Goal: Transaction & Acquisition: Purchase product/service

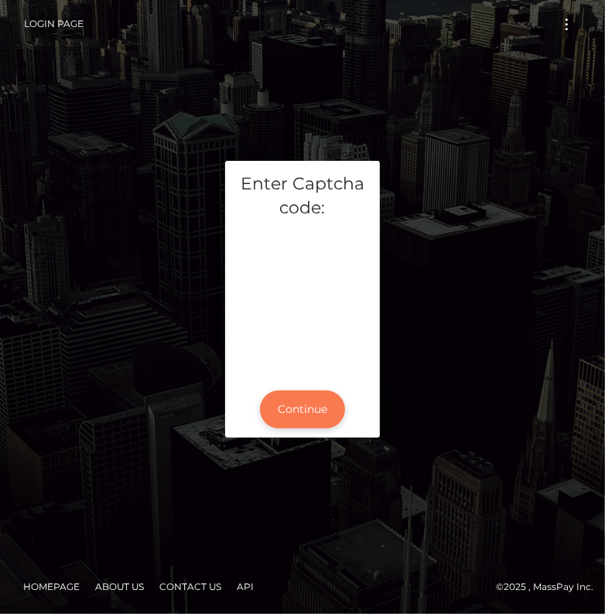
click at [306, 404] on button "Continue" at bounding box center [302, 410] width 85 height 38
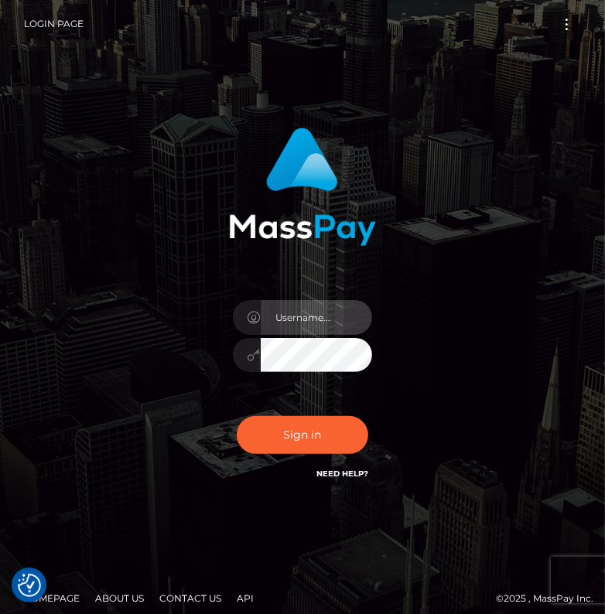
click at [293, 314] on input "text" at bounding box center [316, 317] width 111 height 35
type input "kateo"
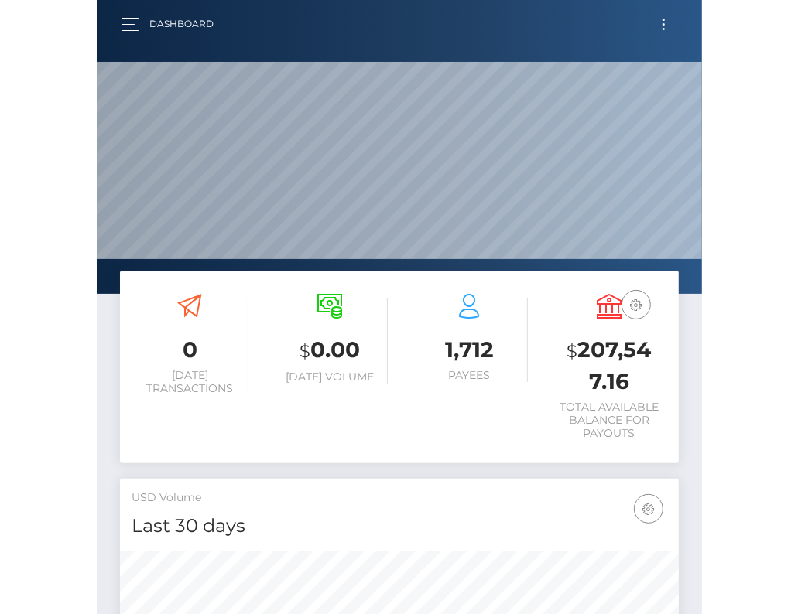
scroll to position [274, 268]
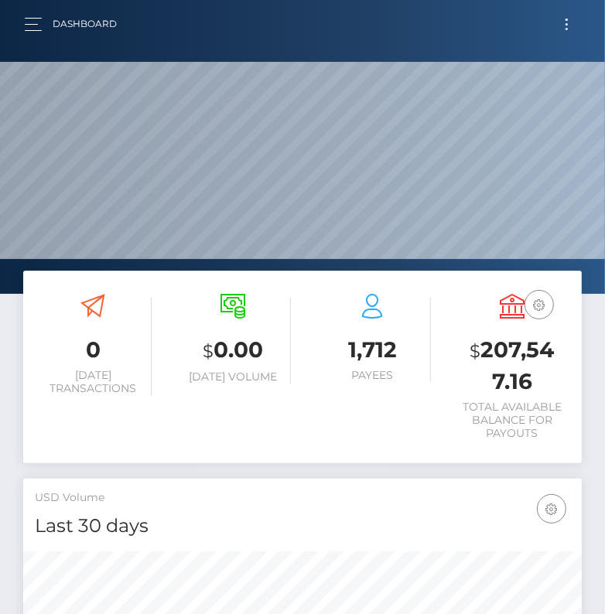
click at [563, 24] on button "Toggle navigation" at bounding box center [567, 24] width 29 height 21
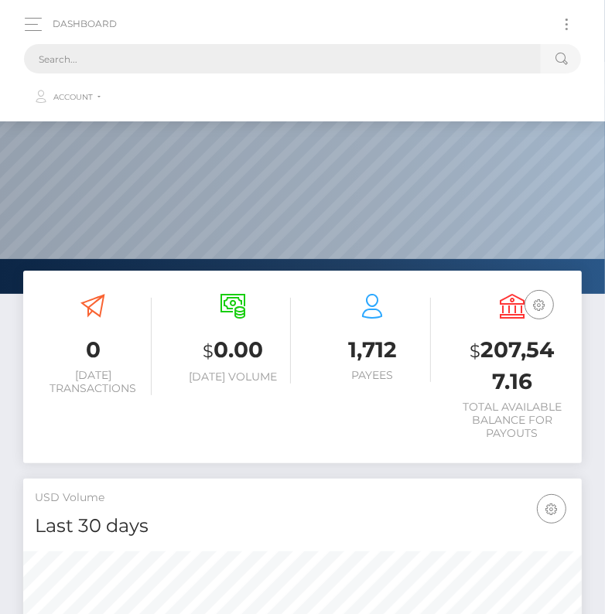
click at [125, 62] on input "text" at bounding box center [282, 58] width 517 height 29
paste input "1866979"
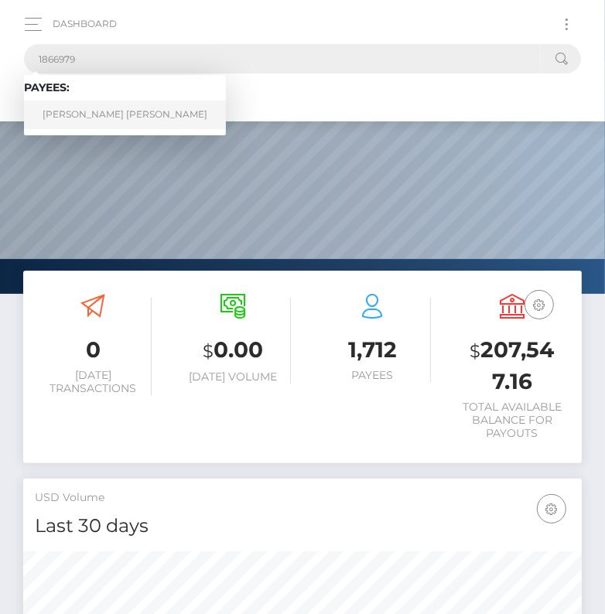
type input "1866979"
click at [97, 104] on link "Andres Felipe Gonzalez Gonzalez Barrera" at bounding box center [125, 115] width 202 height 29
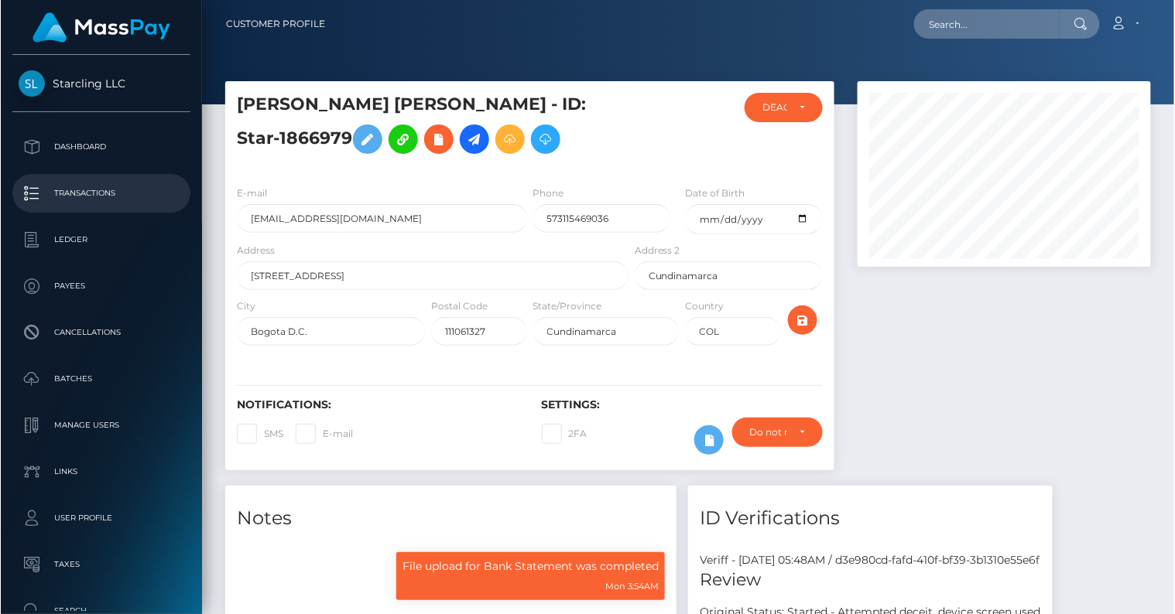
scroll to position [773683, 773575]
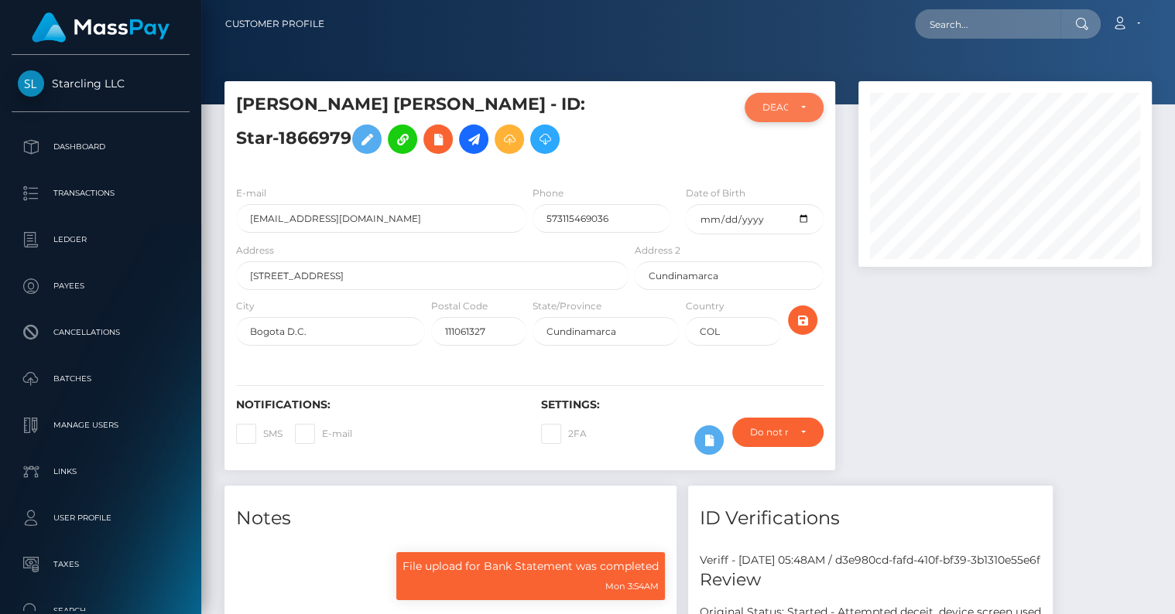
click at [775, 113] on div "DEACTIVE" at bounding box center [774, 107] width 25 height 12
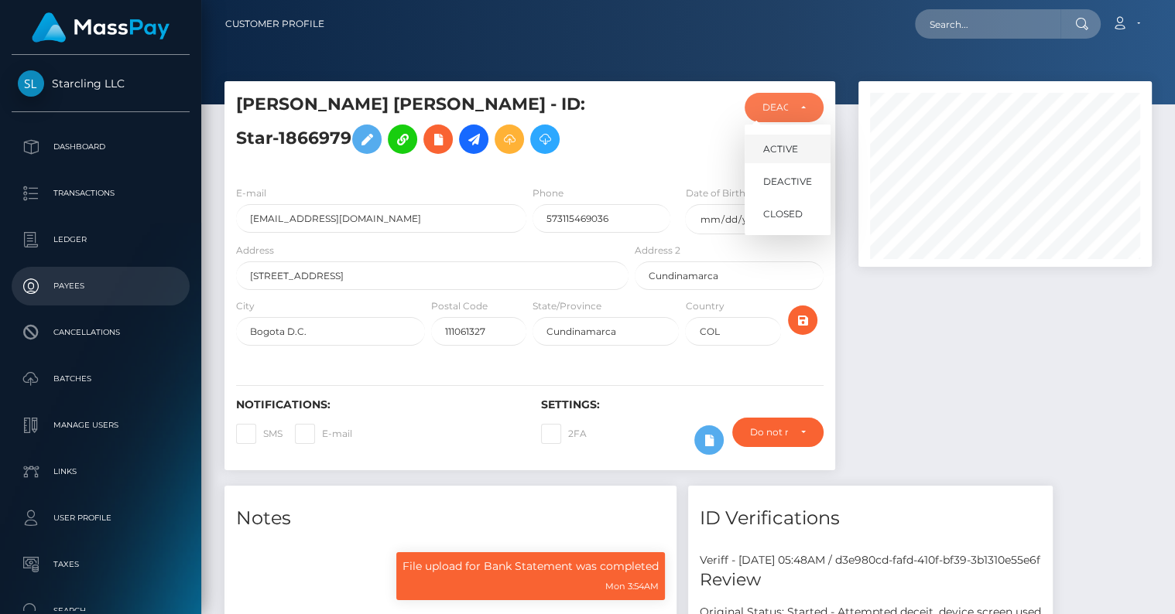
click at [809, 149] on link "ACTIVE" at bounding box center [787, 149] width 86 height 29
select select "ACTIVE"
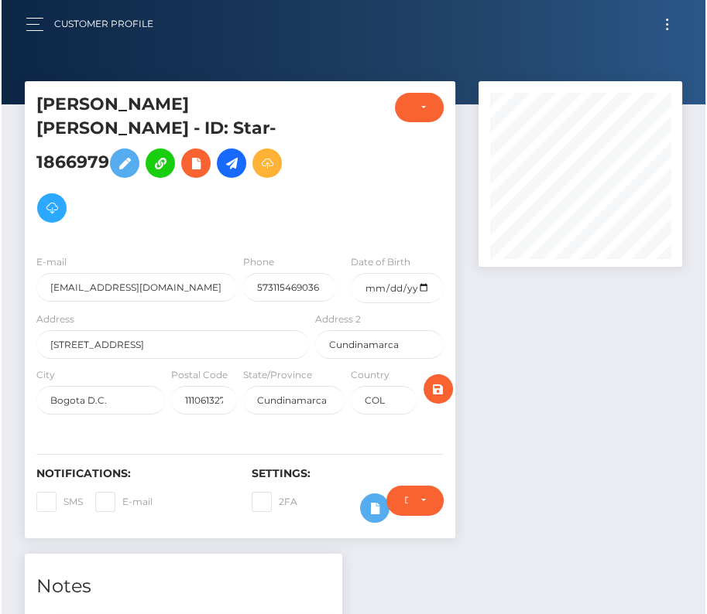
scroll to position [186, 204]
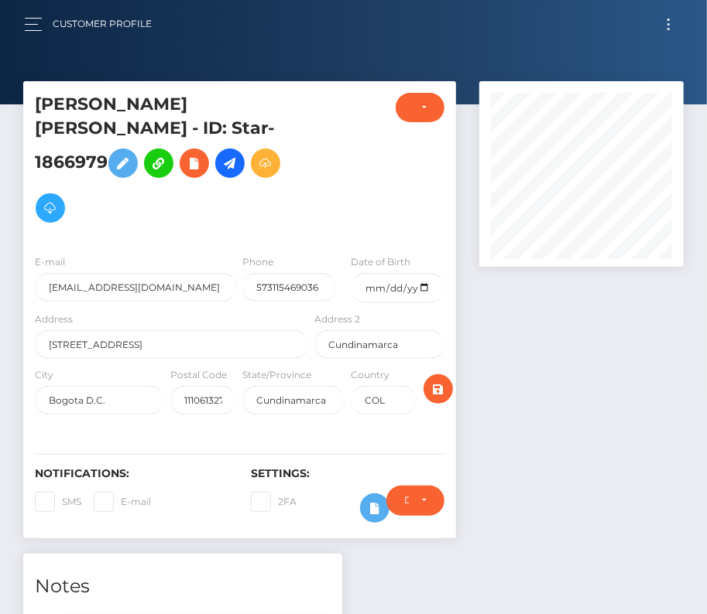
click at [664, 27] on button "Toggle navigation" at bounding box center [668, 24] width 29 height 21
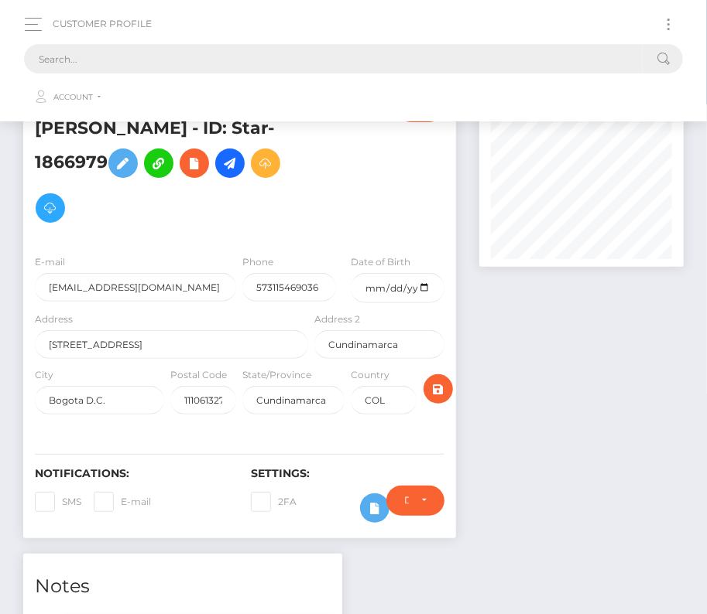
click at [323, 47] on input "text" at bounding box center [333, 58] width 618 height 29
paste input "2936553"
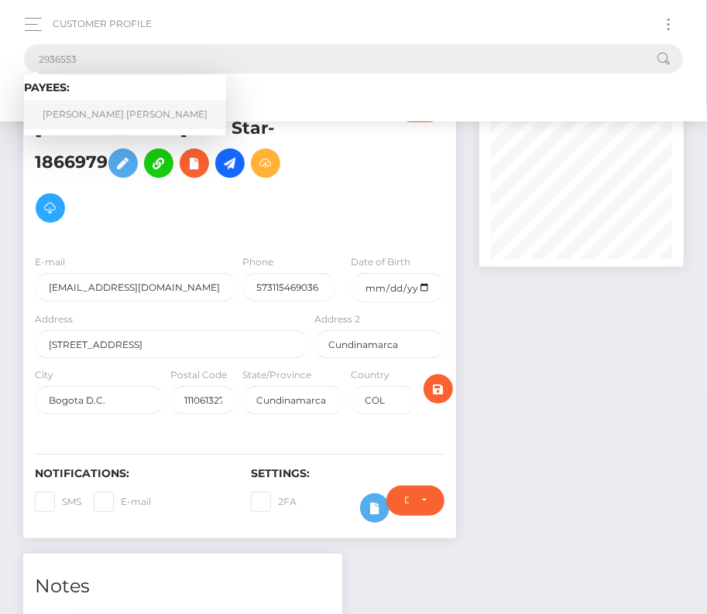
type input "2936553"
click at [77, 108] on link "SCOTT ELVIS MITCHELL" at bounding box center [125, 115] width 202 height 29
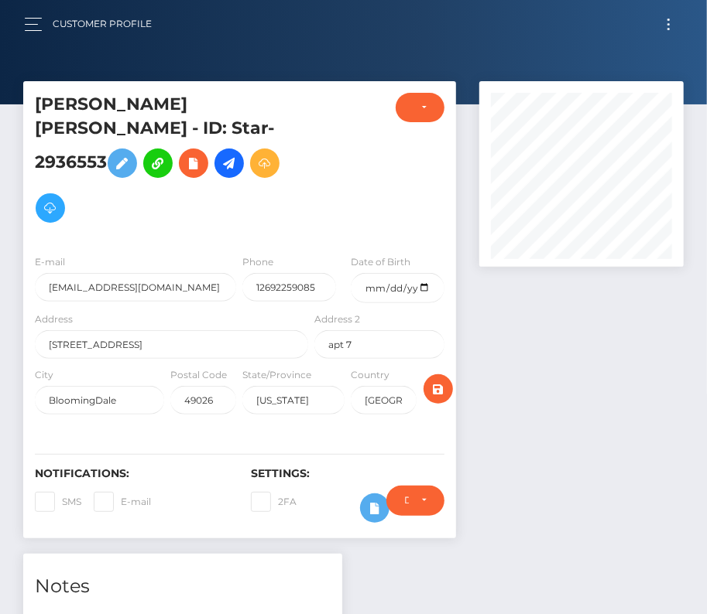
click at [293, 136] on h5 "[PERSON_NAME] [PERSON_NAME] - ID: Star-2936553" at bounding box center [167, 162] width 265 height 138
click at [244, 149] on link at bounding box center [228, 163] width 29 height 29
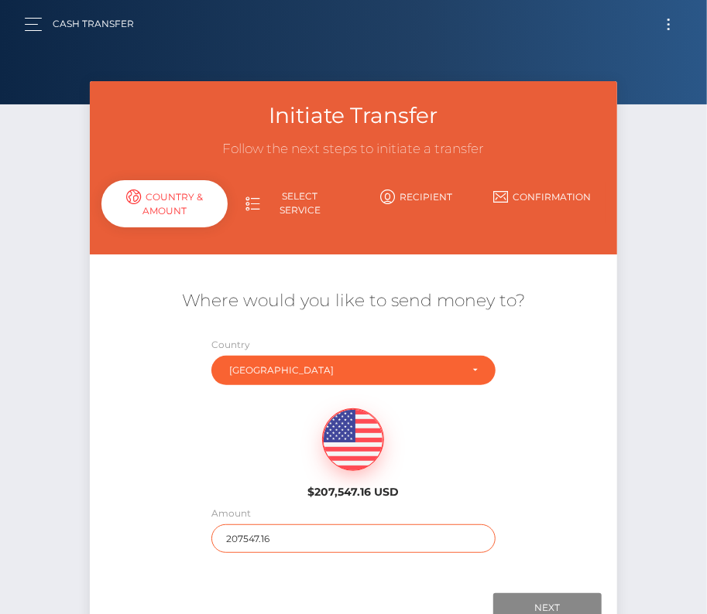
click at [249, 540] on input "207547.16" at bounding box center [353, 539] width 284 height 29
type input "60"
click at [546, 528] on div "Where would you like to send money to? Country Abkhazia Afghanistan Albania Alg…" at bounding box center [353, 421] width 527 height 279
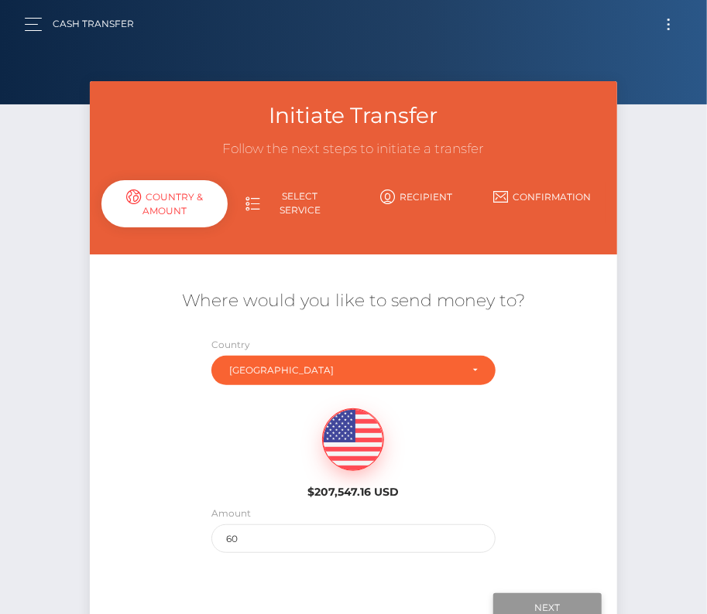
click at [549, 594] on input "Next" at bounding box center [547, 608] width 108 height 29
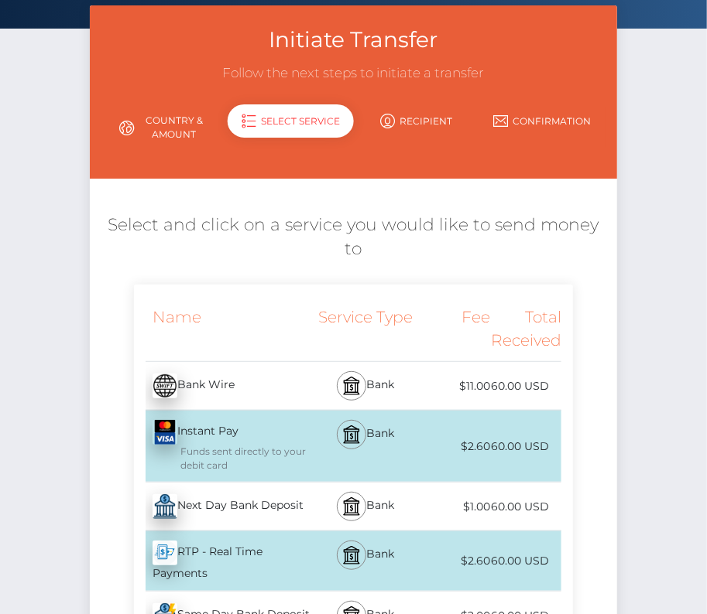
scroll to position [81, 0]
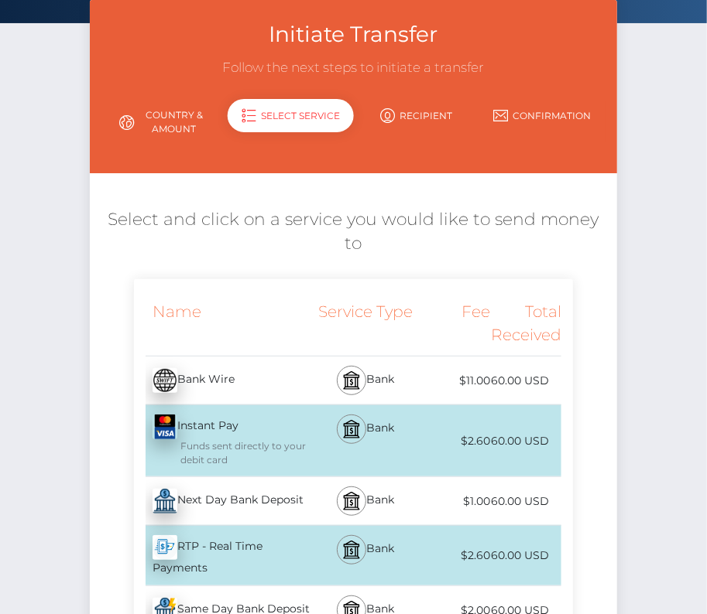
click at [279, 490] on div "Next Day Bank Deposit - USD" at bounding box center [223, 501] width 178 height 43
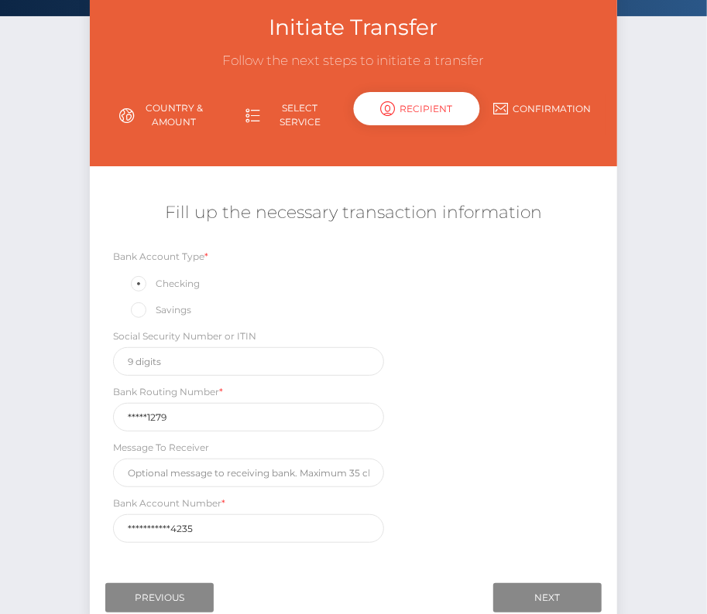
scroll to position [105, 0]
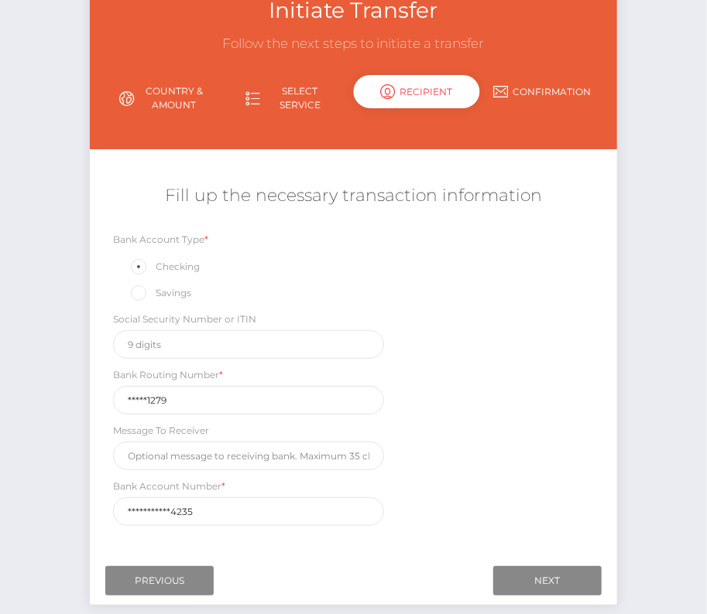
click at [173, 484] on label "Bank Account Number *" at bounding box center [169, 487] width 112 height 14
click at [567, 573] on input "Next" at bounding box center [547, 580] width 108 height 29
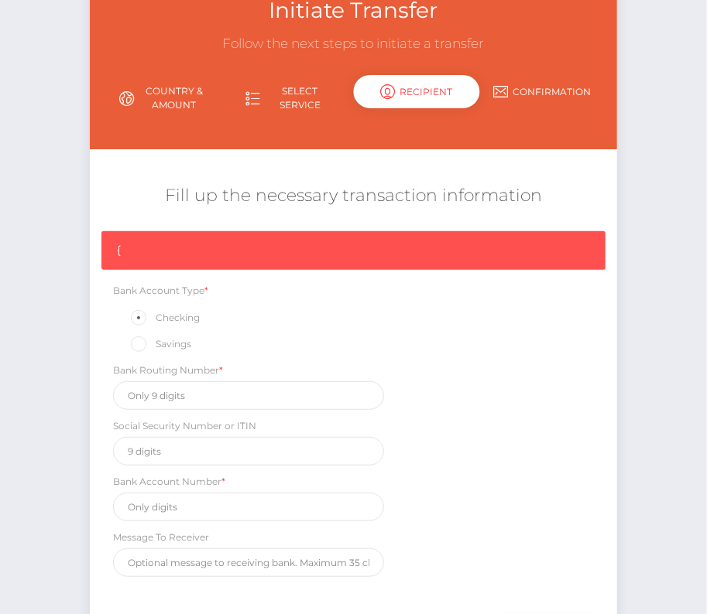
scroll to position [131, 0]
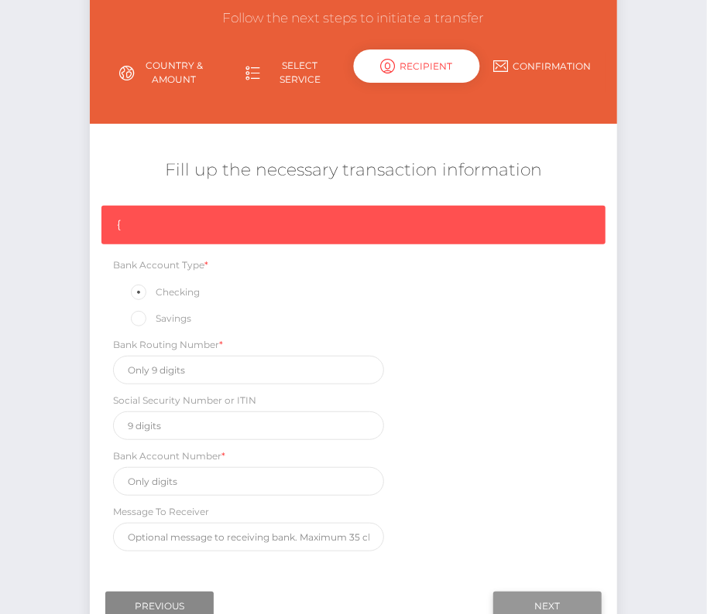
click at [525, 603] on input "Next" at bounding box center [547, 606] width 108 height 29
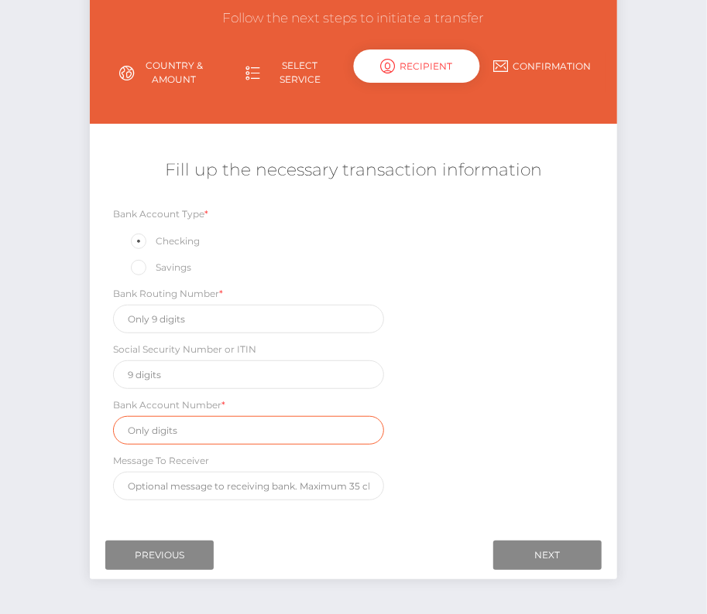
click at [161, 426] on input "text" at bounding box center [248, 430] width 271 height 29
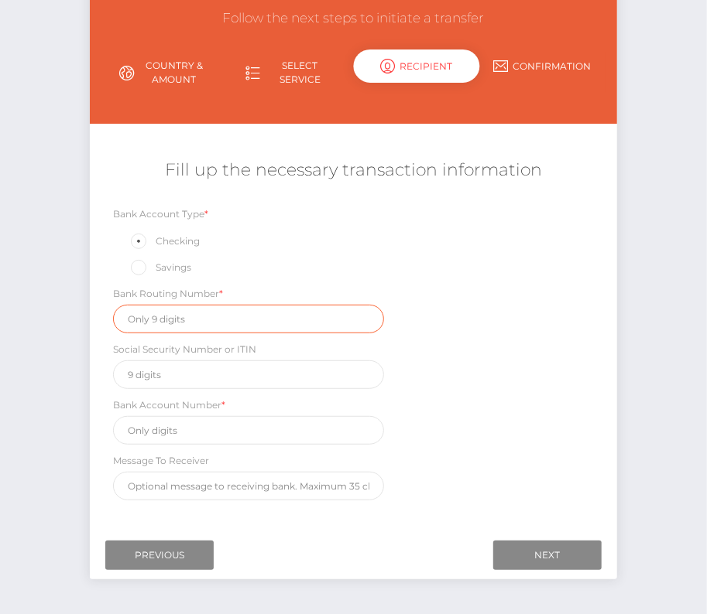
click at [161, 316] on input "text" at bounding box center [248, 319] width 271 height 29
paste input "031101279"
type input "031101279"
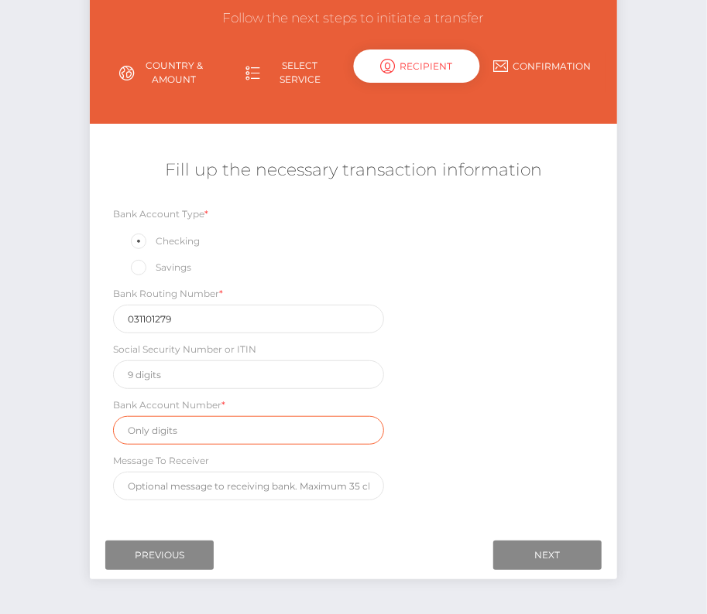
click at [207, 429] on input "text" at bounding box center [248, 430] width 271 height 29
paste input "450361476264235"
type input "450361476264235"
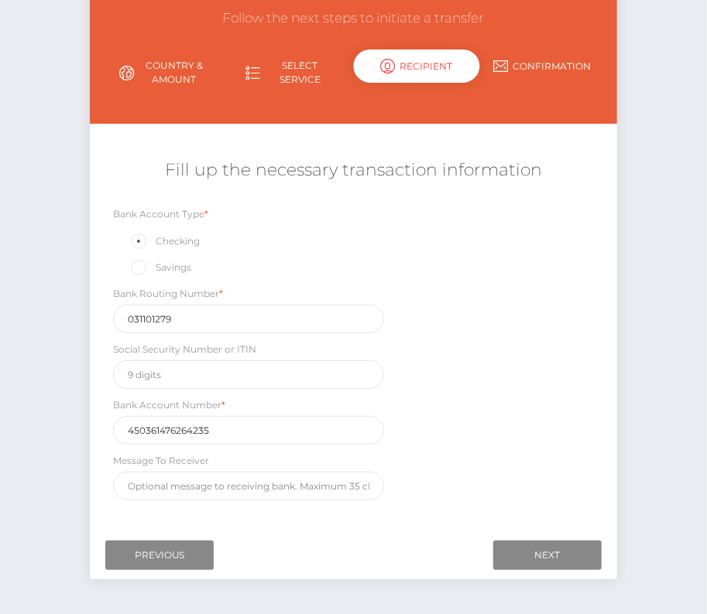
click at [458, 481] on div "Bank Account Type * Checking Savings Bank Routing Number * 031101279 Social Sec…" at bounding box center [353, 357] width 527 height 303
click at [552, 542] on input "Next" at bounding box center [547, 555] width 108 height 29
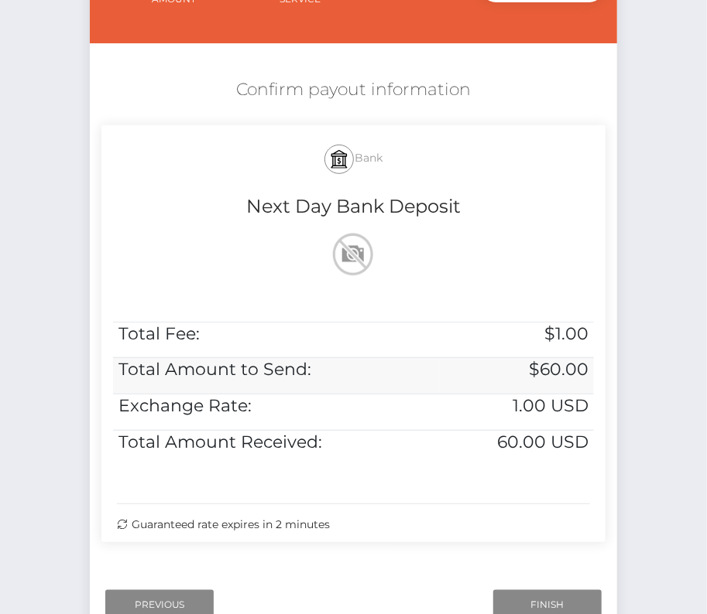
scroll to position [295, 0]
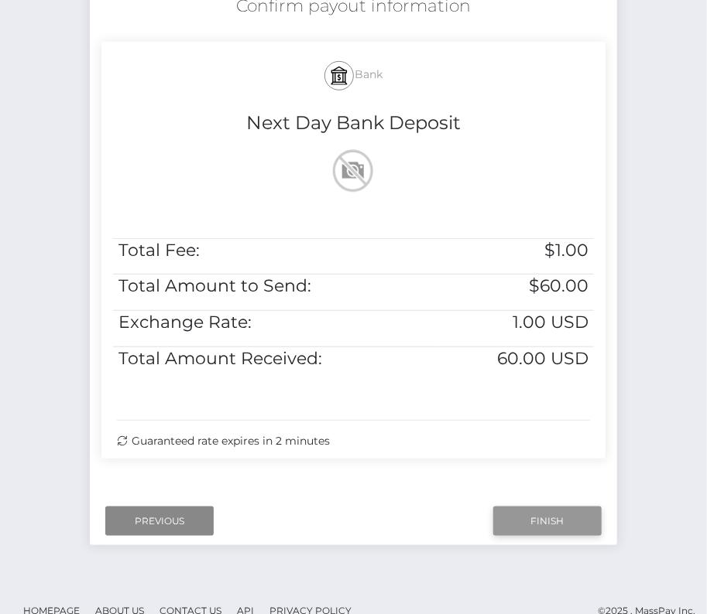
click at [556, 516] on input "Finish" at bounding box center [547, 521] width 108 height 29
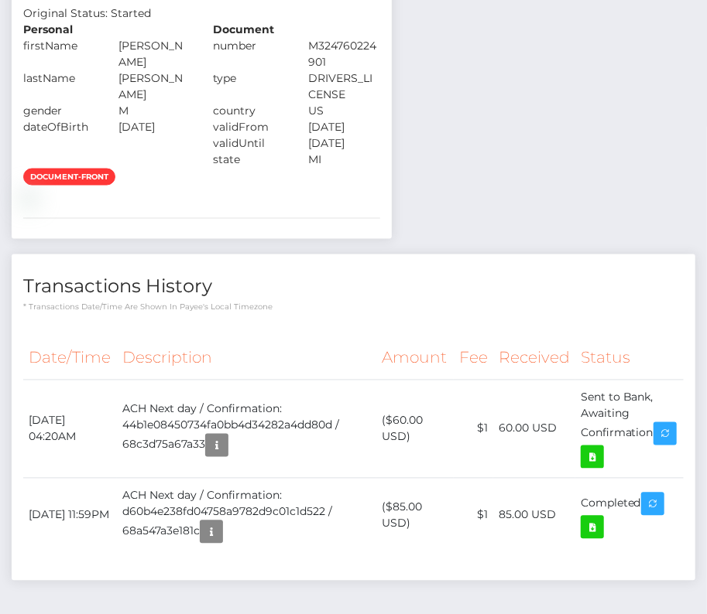
scroll to position [1007, 0]
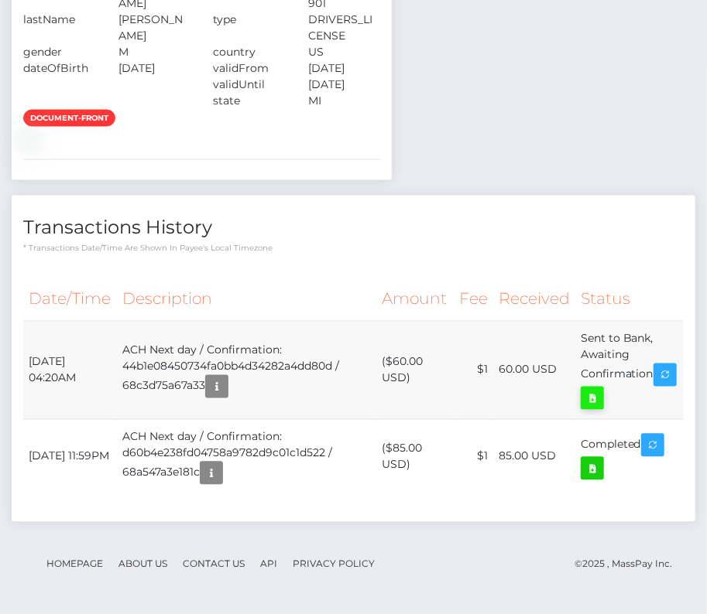
click at [601, 397] on icon at bounding box center [592, 398] width 19 height 19
click at [12, 0] on div "Notes Note Type Compliance Clear Compliance General Note Type" at bounding box center [353, 88] width 683 height 899
drag, startPoint x: 26, startPoint y: 363, endPoint x: 659, endPoint y: 380, distance: 634.0
click at [659, 380] on tr "September 12, 2025 04:20AM ACH Next day / Confirmation: 44b1e08450734fa0bb4d342…" at bounding box center [353, 370] width 660 height 98
copy tr "September 12, 2025 04:20AM ACH Next day / Confirmation: 44b1e08450734fa0bb4d342…"
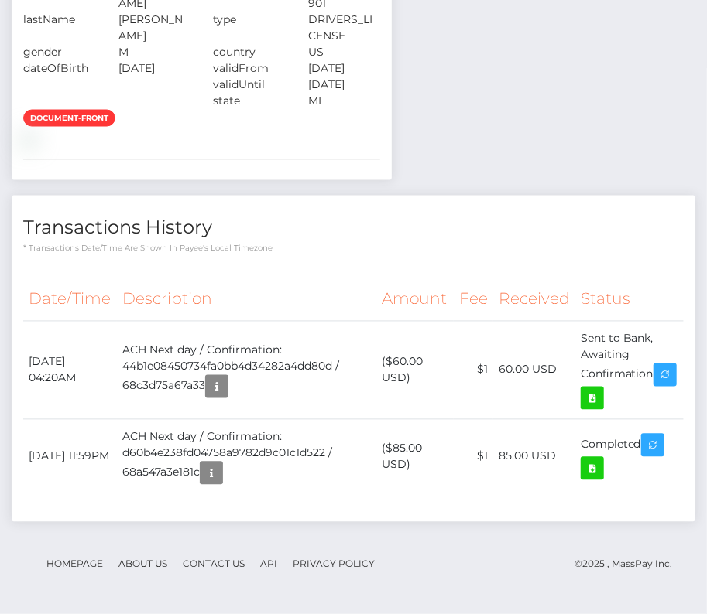
scroll to position [0, 0]
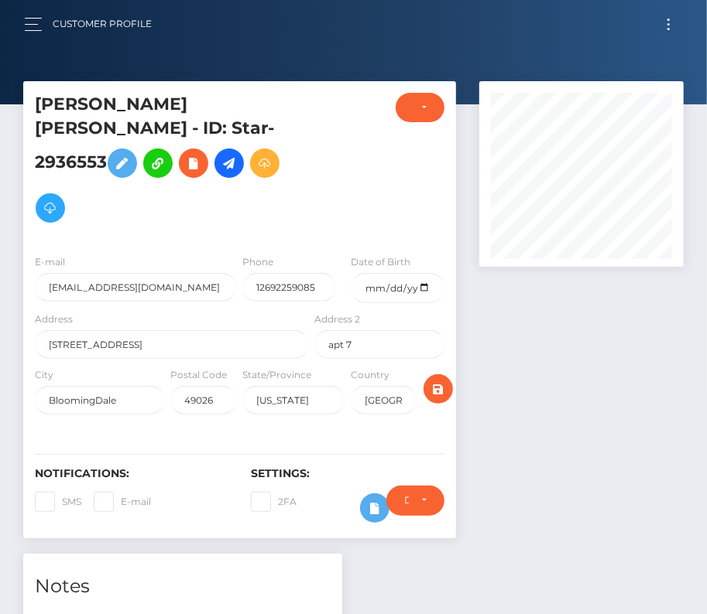
click at [666, 26] on button "Toggle navigation" at bounding box center [668, 24] width 29 height 21
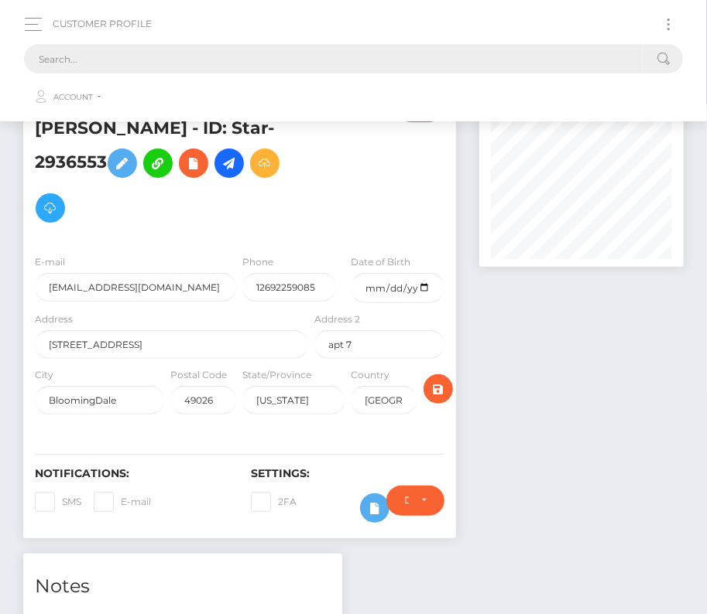
click at [304, 63] on input "text" at bounding box center [333, 58] width 618 height 29
paste input "98689"
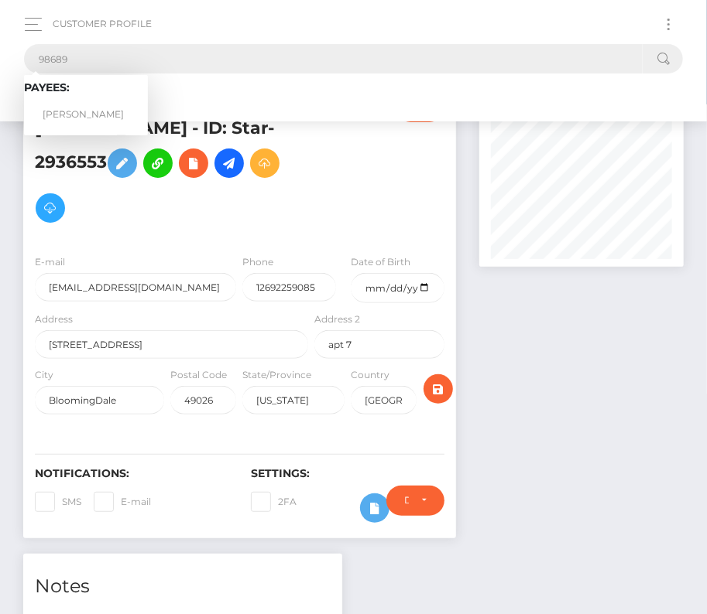
type input "98689"
click at [91, 108] on link "Scott Weinmann" at bounding box center [86, 115] width 124 height 29
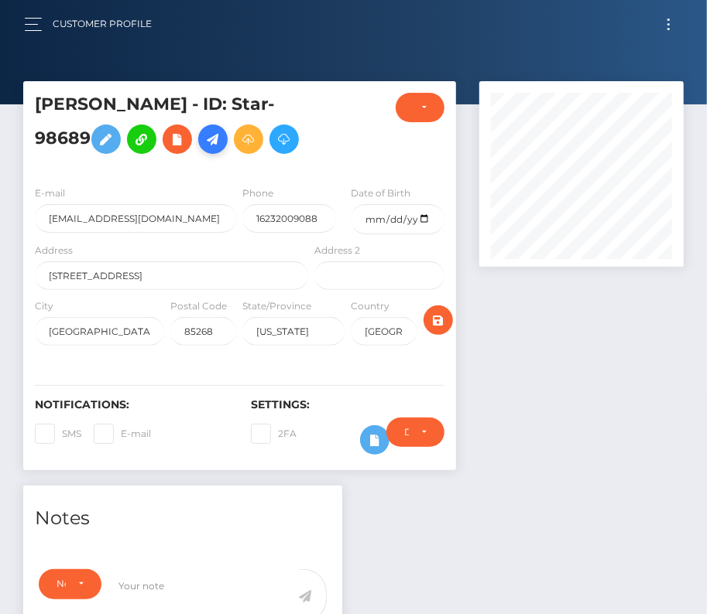
click at [221, 138] on icon at bounding box center [213, 139] width 19 height 19
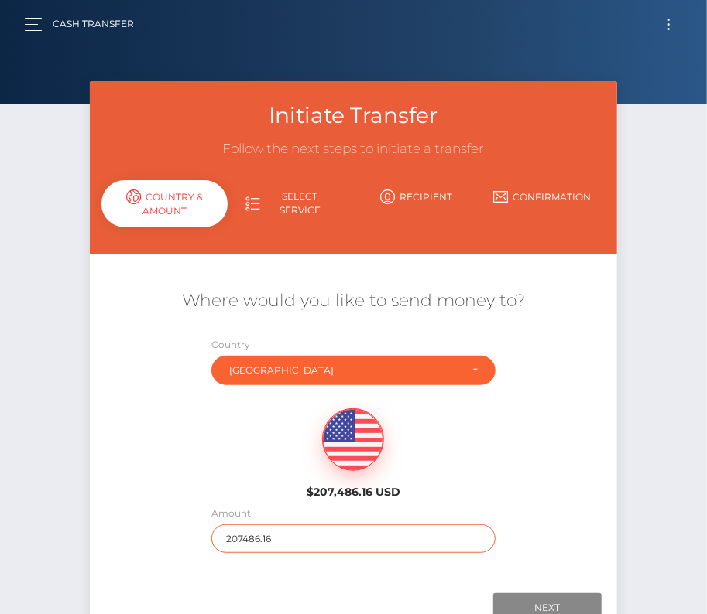
click at [249, 533] on input "207486.16" at bounding box center [353, 539] width 284 height 29
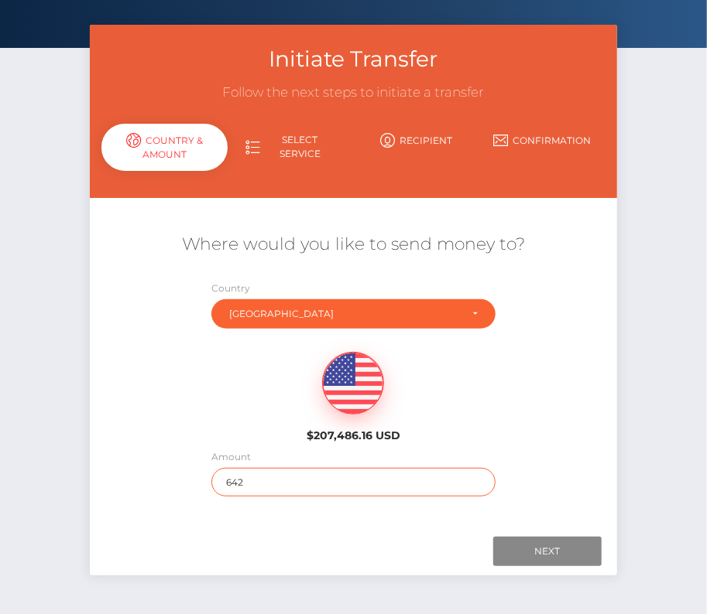
scroll to position [62, 0]
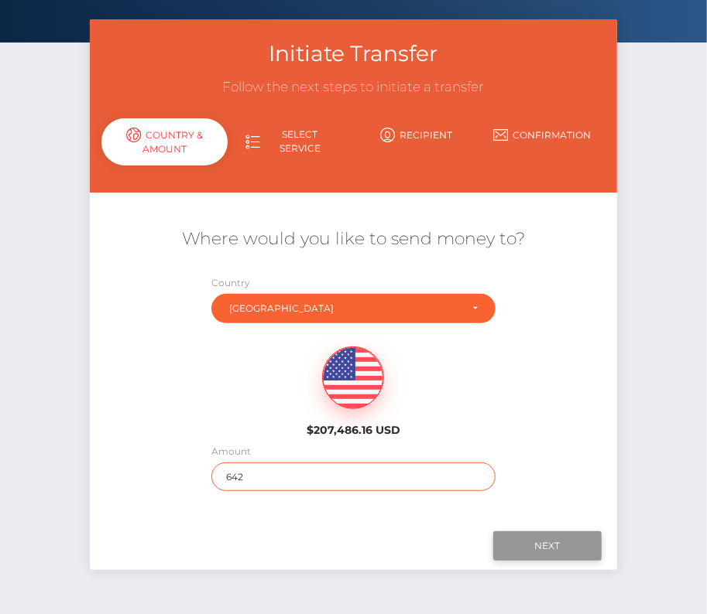
type input "642"
click at [539, 543] on input "Next" at bounding box center [547, 546] width 108 height 29
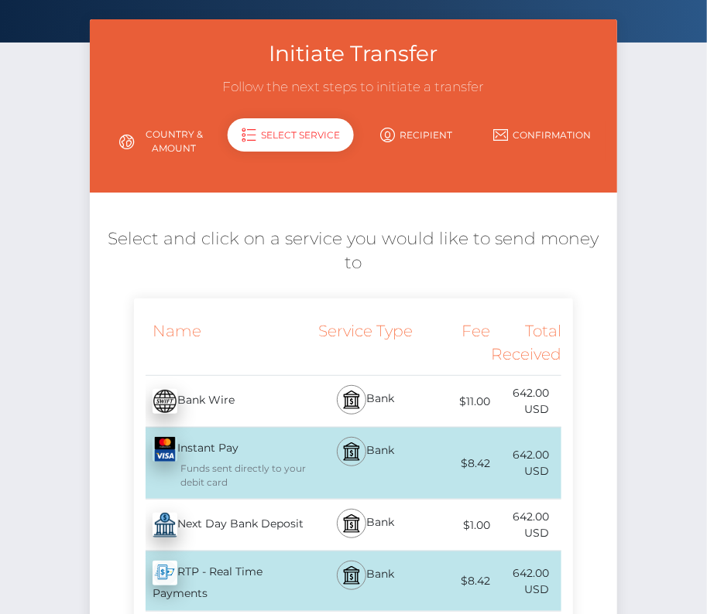
click at [214, 532] on div "Next Day Bank Deposit - USD" at bounding box center [223, 525] width 178 height 43
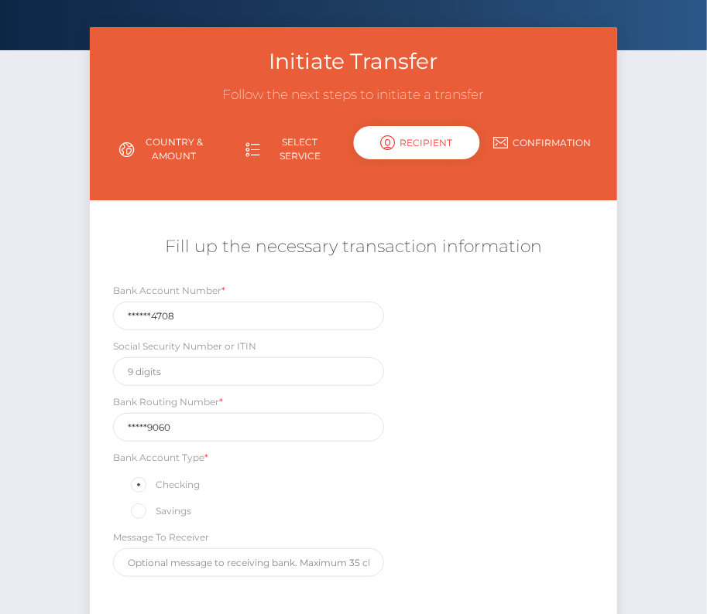
scroll to position [103, 0]
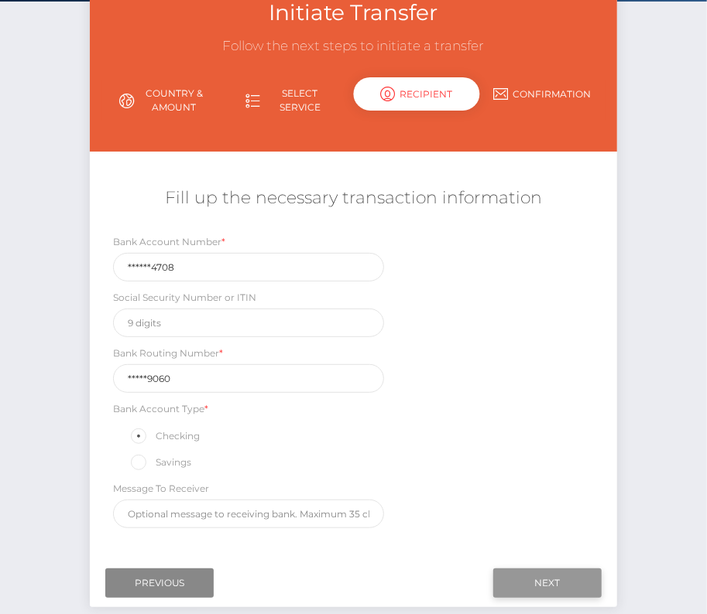
click at [556, 572] on input "Next" at bounding box center [547, 583] width 108 height 29
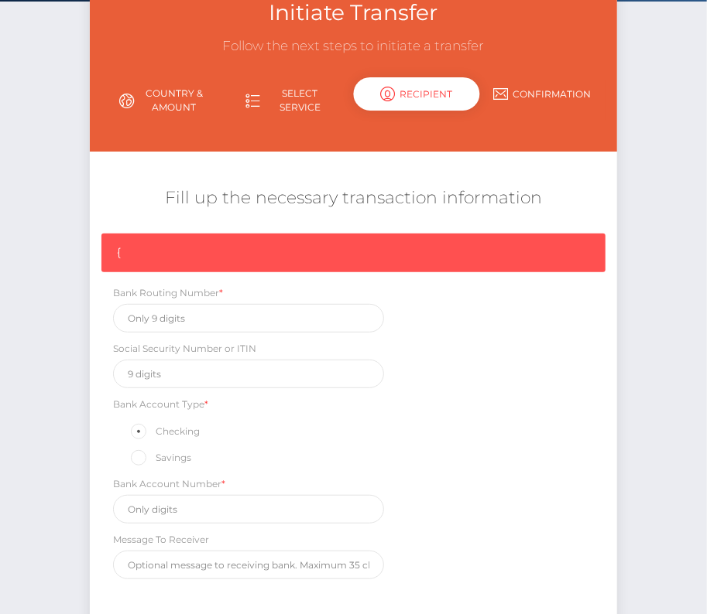
scroll to position [131, 0]
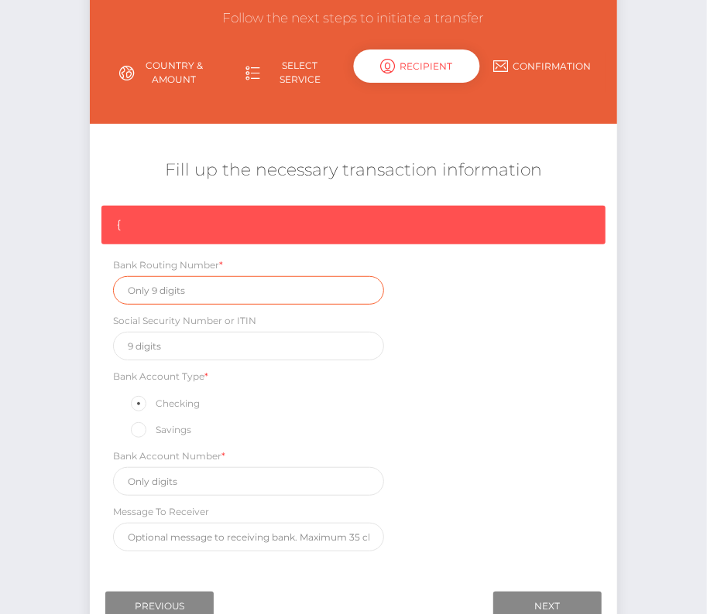
click at [181, 287] on input "text" at bounding box center [248, 290] width 271 height 29
paste input "083009060"
type input "083009060"
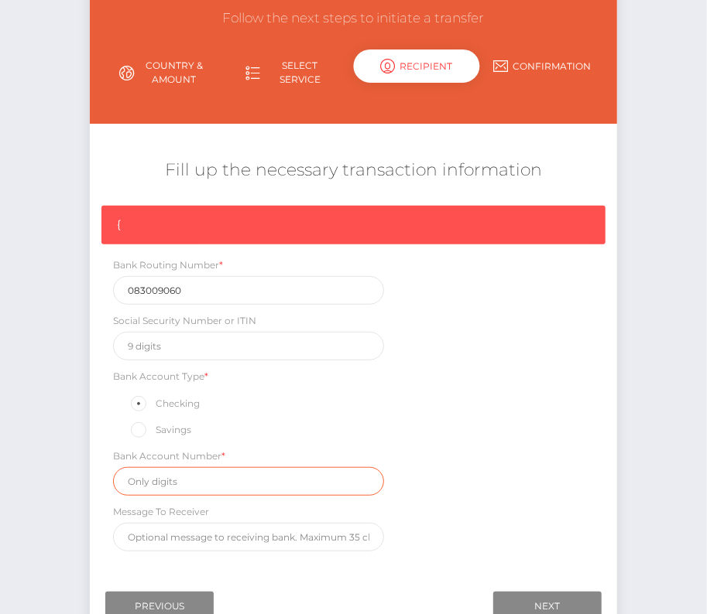
click at [201, 479] on input "text" at bounding box center [248, 481] width 271 height 29
paste input "3914554708"
type input "3914554708"
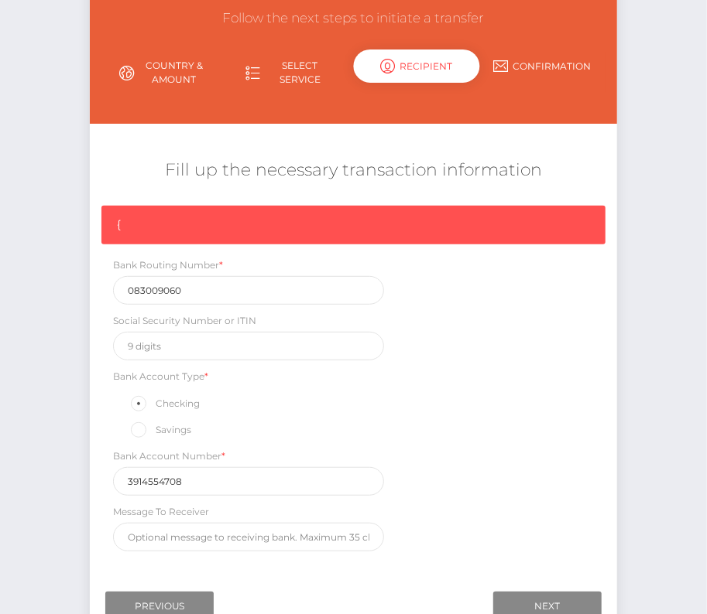
click at [434, 519] on div "{ Bank Routing Number * 083009060 Social Security Number or ITIN Bank Account T…" at bounding box center [353, 383] width 527 height 354
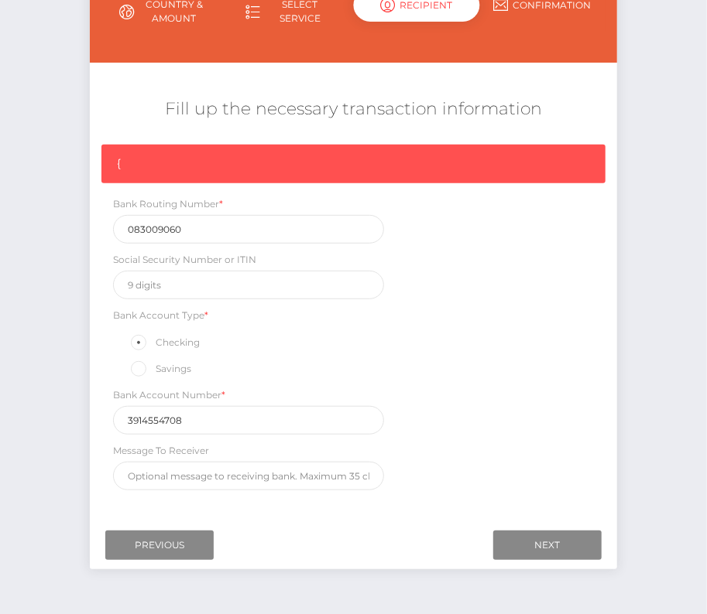
scroll to position [193, 0]
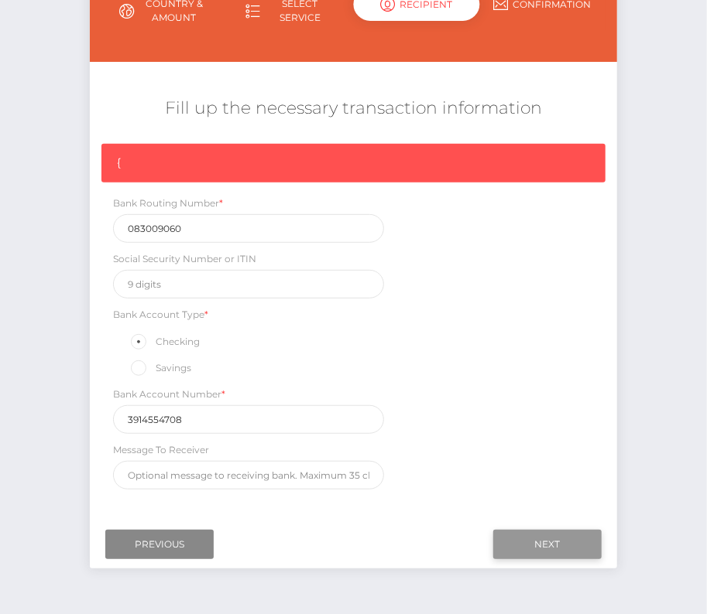
click at [560, 536] on input "Next" at bounding box center [547, 544] width 108 height 29
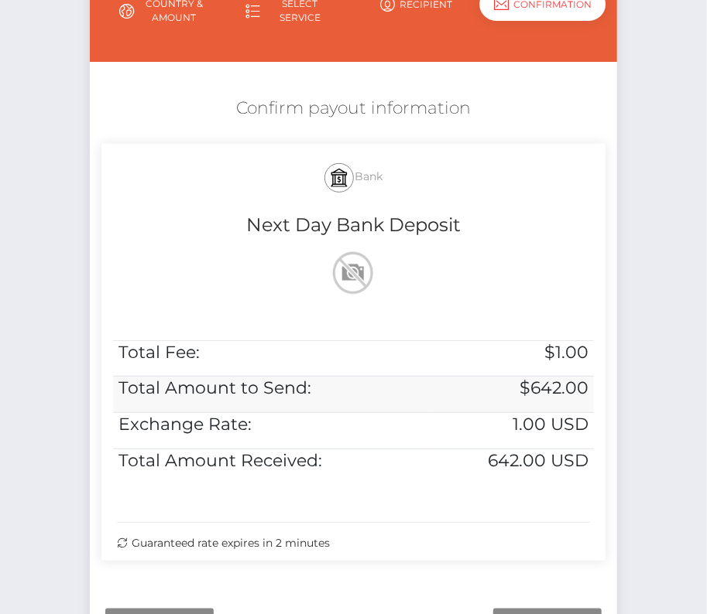
scroll to position [316, 0]
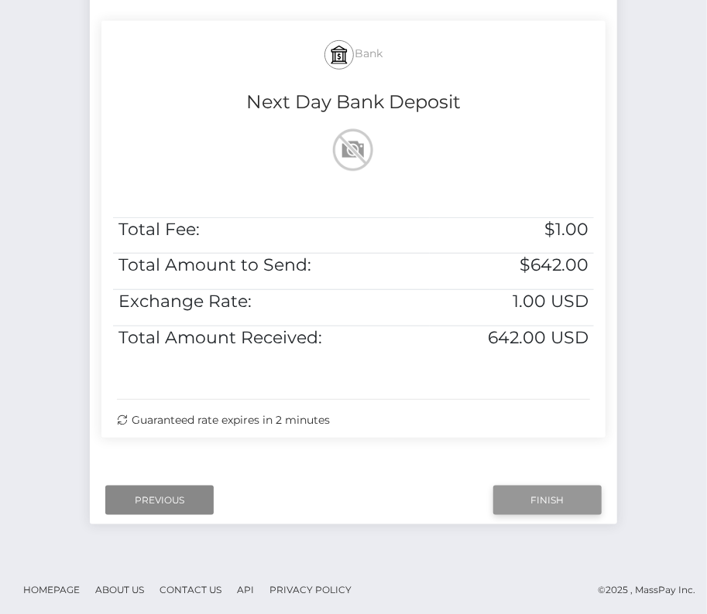
click at [562, 495] on input "Finish" at bounding box center [547, 500] width 108 height 29
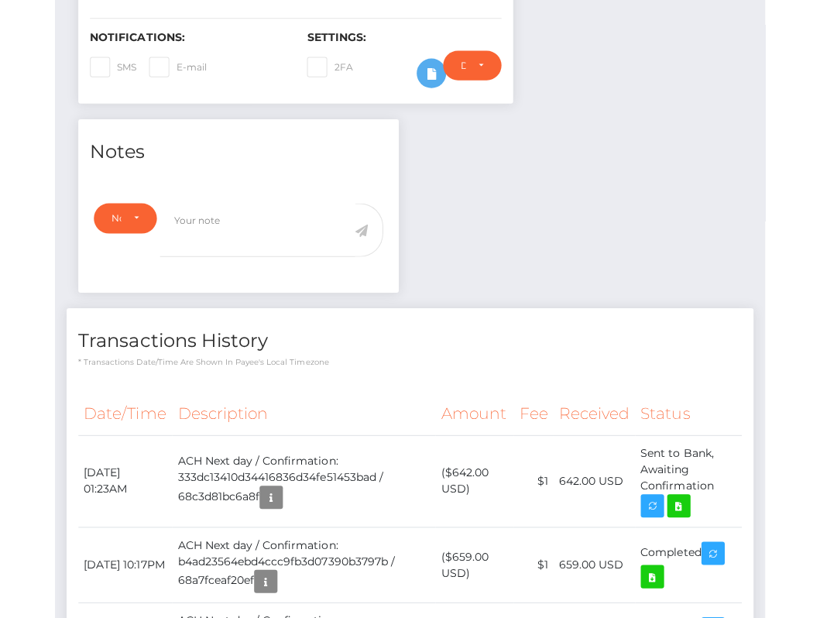
scroll to position [388, 0]
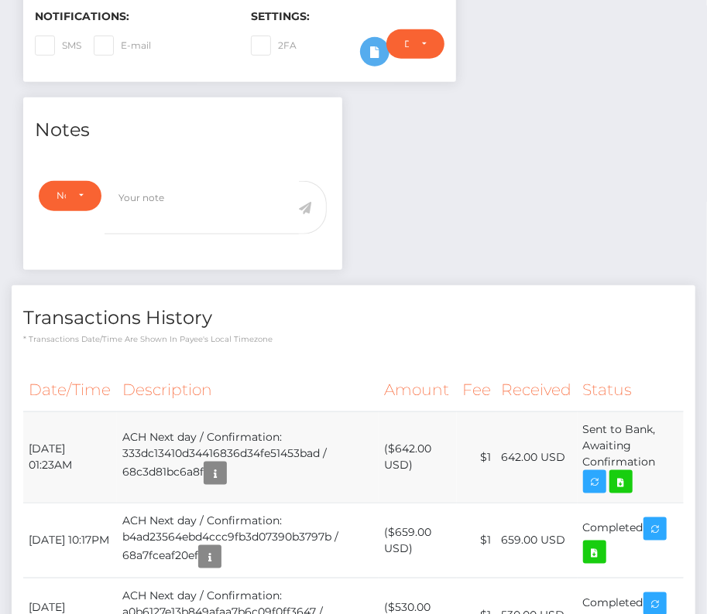
drag, startPoint x: 29, startPoint y: 486, endPoint x: 668, endPoint y: 504, distance: 639.5
click at [668, 503] on tr "[DATE] 01:23AM ACH Next day / Confirmation: 333dc13410d34416836d34fe51453bad / …" at bounding box center [353, 457] width 660 height 91
copy tr "[DATE] 01:23AM ACH Next day / Confirmation: 333dc13410d34416836d34fe51453bad / …"
click at [620, 492] on icon at bounding box center [620, 482] width 19 height 19
click at [0, 0] on div "[PERSON_NAME] - ID: Star-98689 CLOSED ACTIVE E-mail City" at bounding box center [353, 458] width 707 height 1531
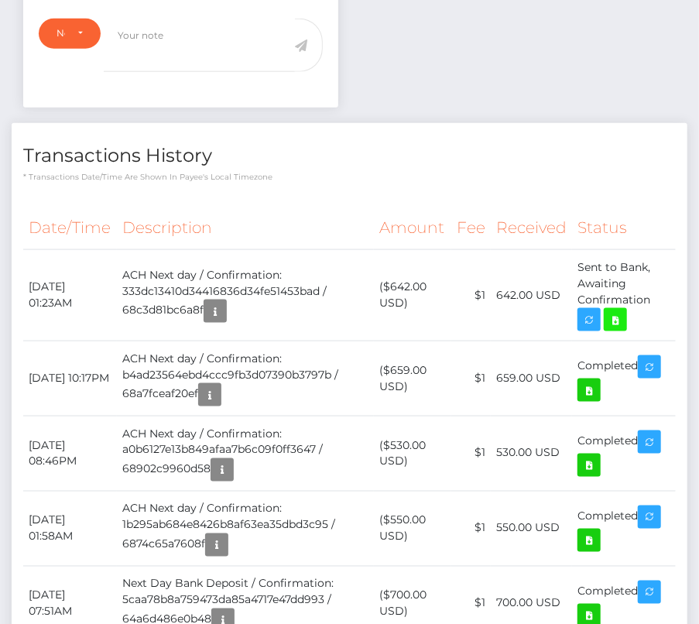
scroll to position [593, 0]
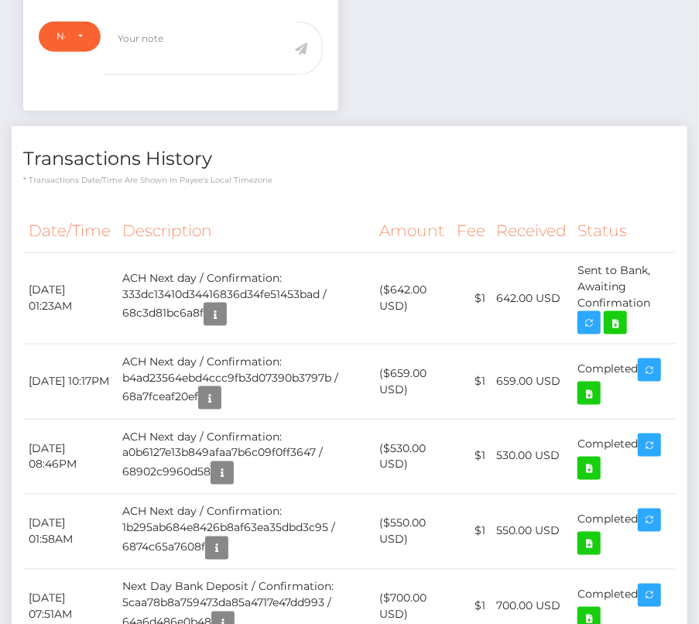
click at [338, 214] on th "Description" at bounding box center [245, 231] width 257 height 43
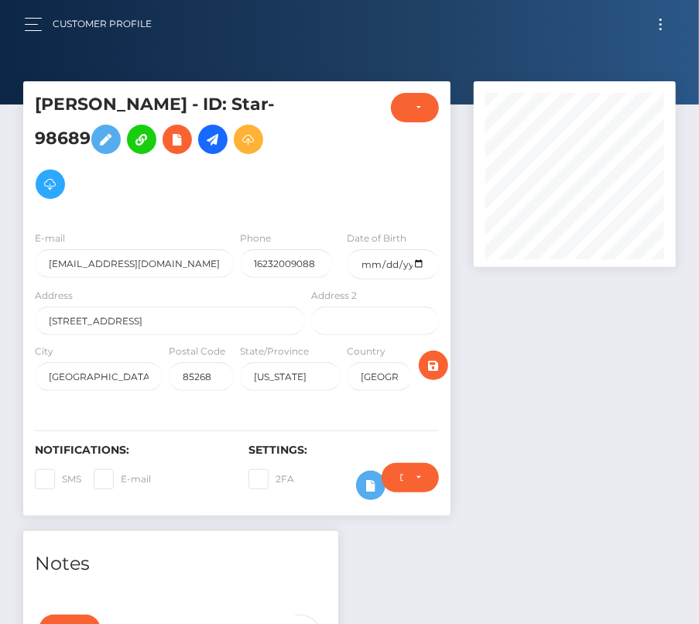
click at [659, 20] on button "Toggle navigation" at bounding box center [660, 24] width 29 height 21
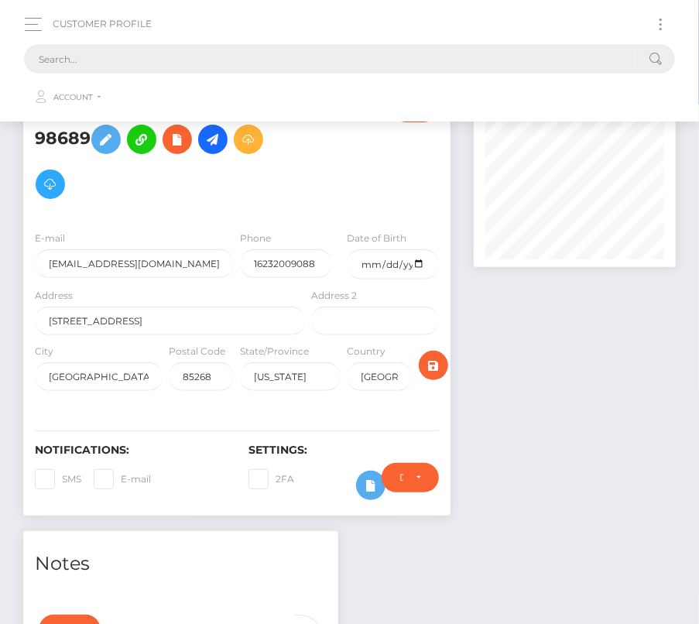
click at [253, 49] on input "text" at bounding box center [329, 58] width 611 height 29
paste input "84303"
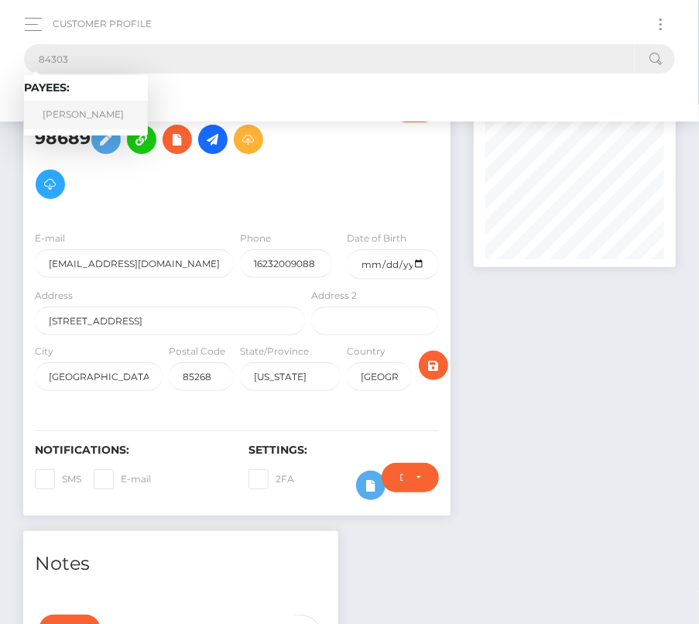
type input "84303"
click at [79, 112] on link "Alexandre Farinelli" at bounding box center [86, 115] width 124 height 29
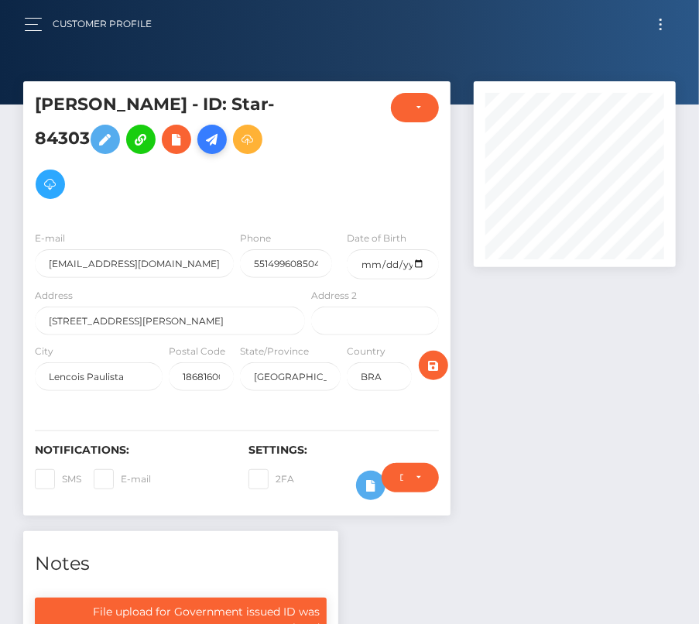
click at [214, 143] on icon at bounding box center [212, 139] width 19 height 19
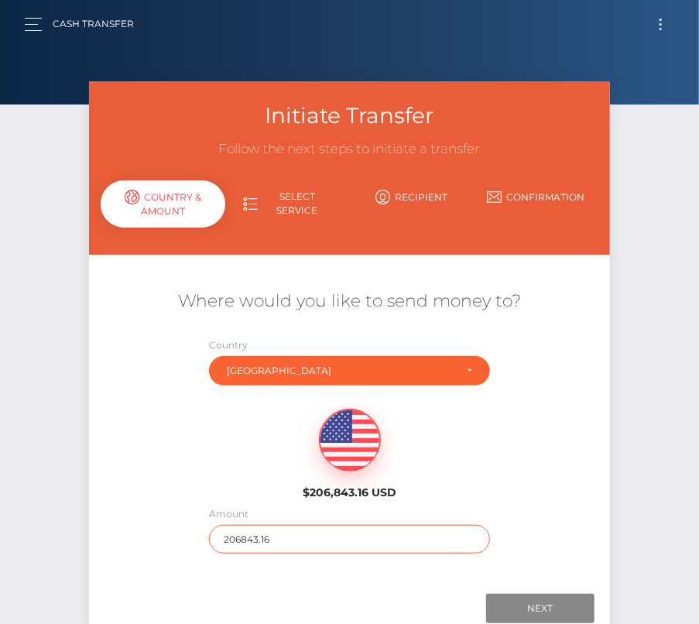
click at [271, 539] on input "206843.16" at bounding box center [349, 539] width 280 height 29
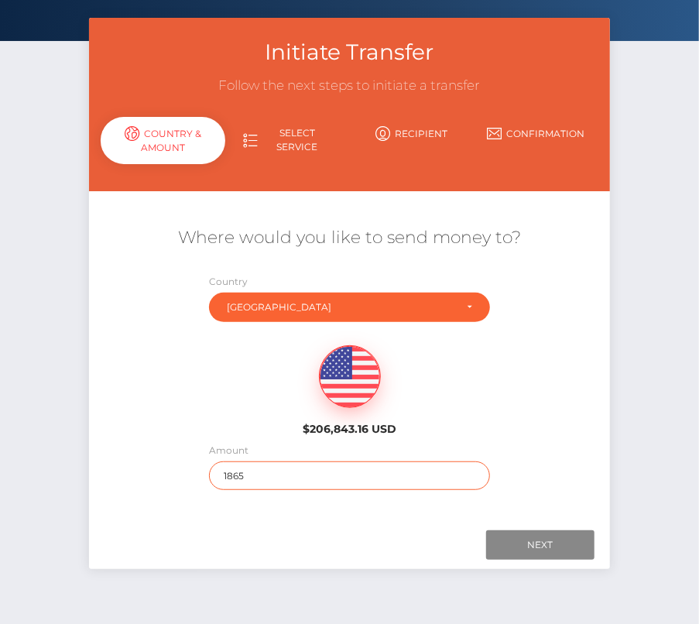
scroll to position [67, 0]
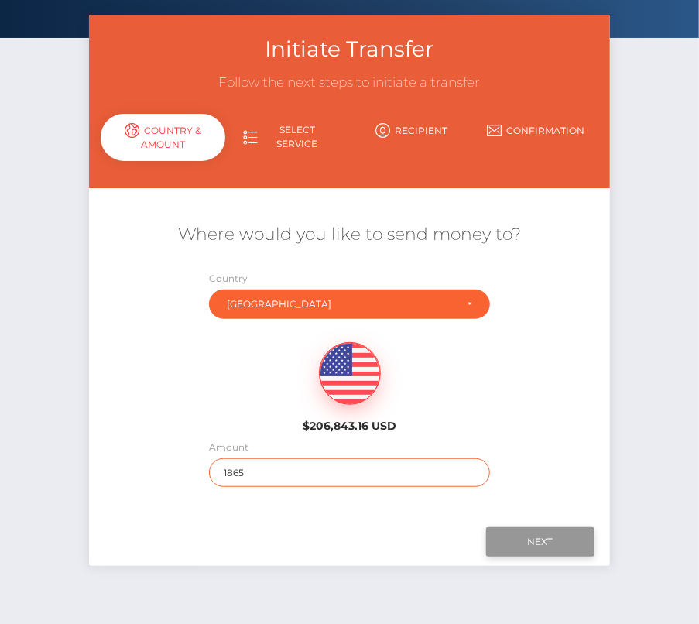
type input "1865"
click at [550, 535] on input "Next" at bounding box center [540, 541] width 108 height 29
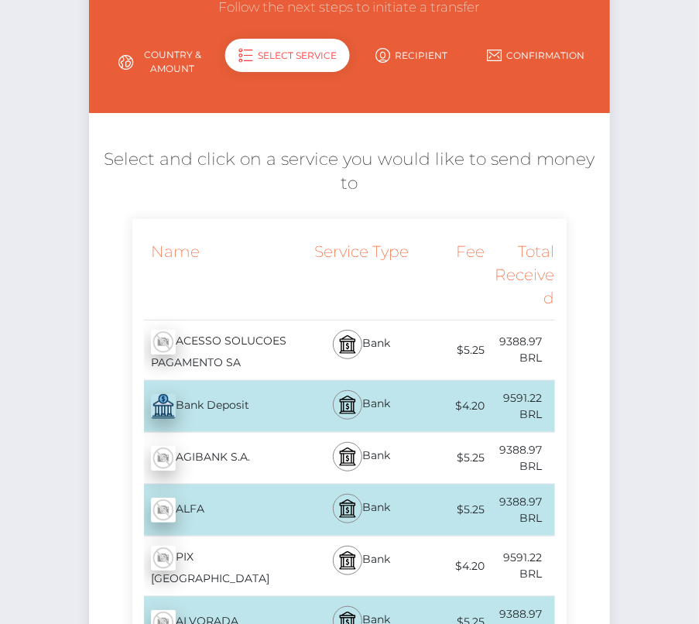
scroll to position [142, 0]
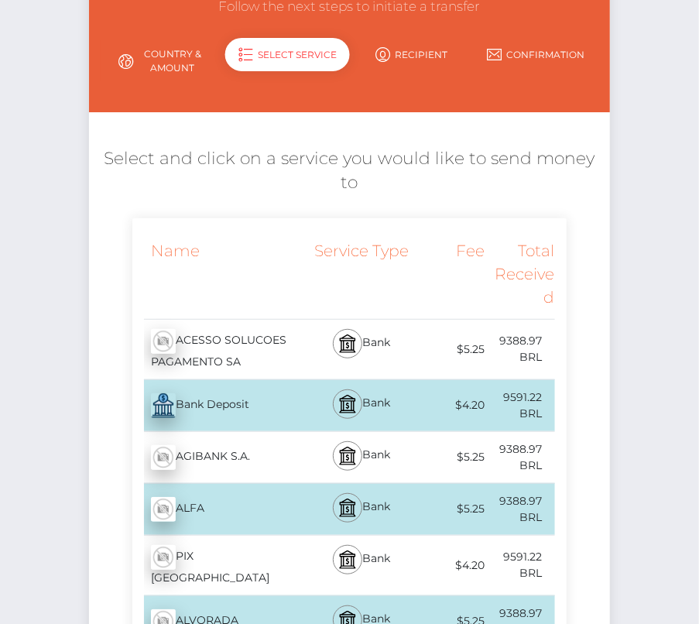
click at [234, 536] on div "PIX [GEOGRAPHIC_DATA] - BRL" at bounding box center [220, 566] width 176 height 60
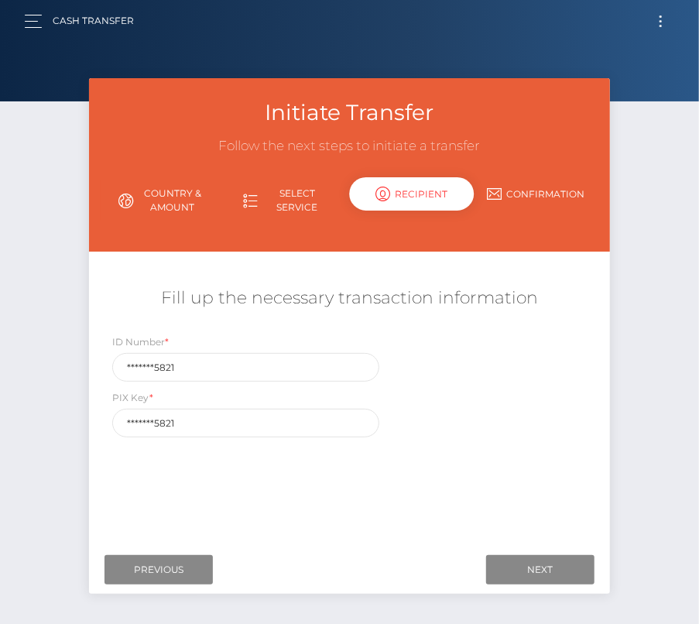
scroll to position [0, 0]
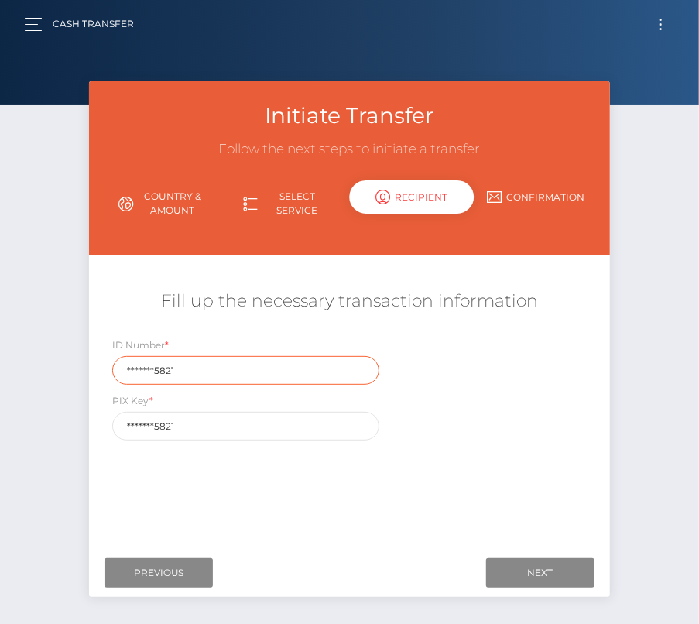
drag, startPoint x: 160, startPoint y: 375, endPoint x: 38, endPoint y: 371, distance: 122.3
click at [38, 371] on div "Initiate Transfer Follow the next steps to initiate a transfer Country & Amount…" at bounding box center [349, 358] width 699 height 554
paste input "4244455"
type input "42444555821"
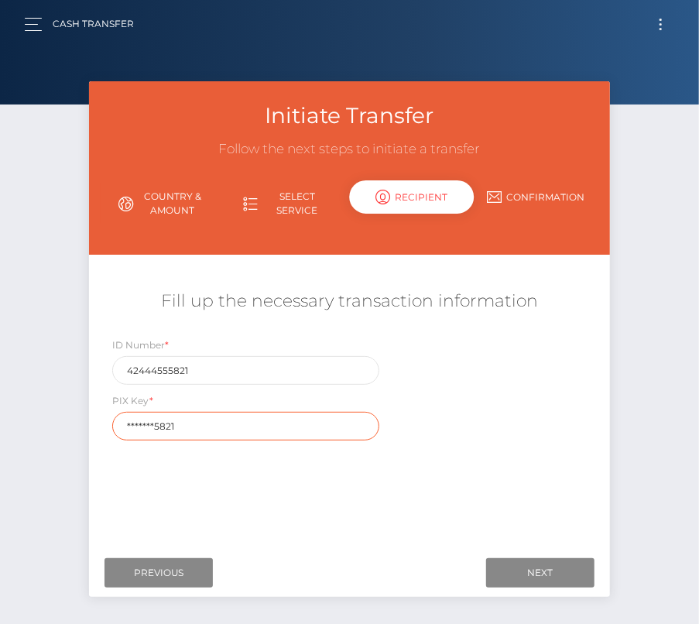
drag, startPoint x: 186, startPoint y: 419, endPoint x: 68, endPoint y: 408, distance: 118.1
click at [68, 409] on div "Initiate Transfer Follow the next steps to initiate a transfer Country & Amount…" at bounding box center [349, 358] width 699 height 554
paste input "4244455"
type input "42444555821"
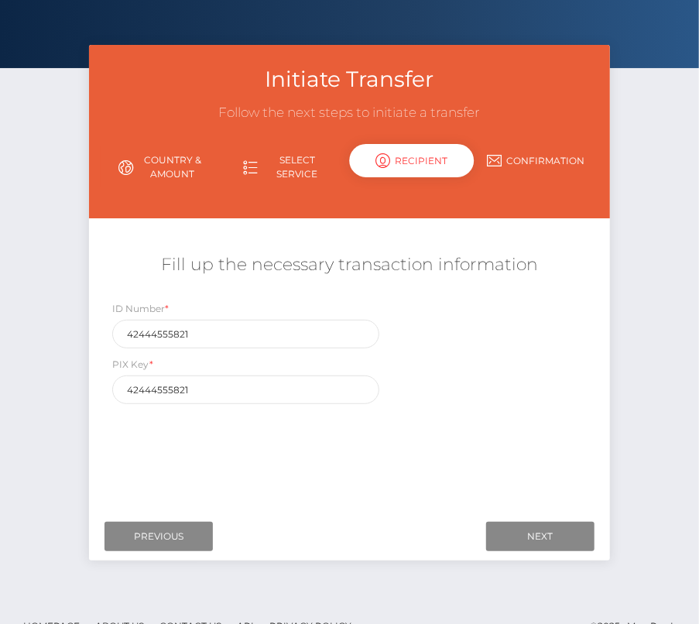
scroll to position [64, 0]
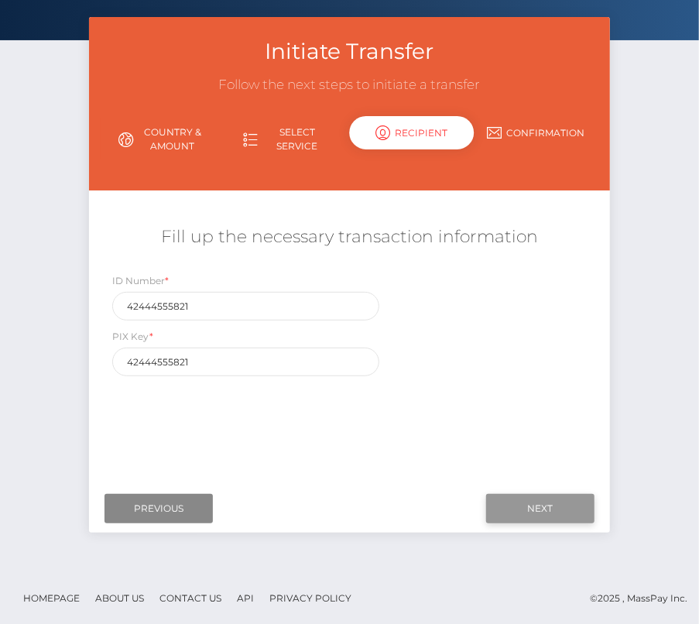
click at [526, 506] on input "Next" at bounding box center [540, 508] width 108 height 29
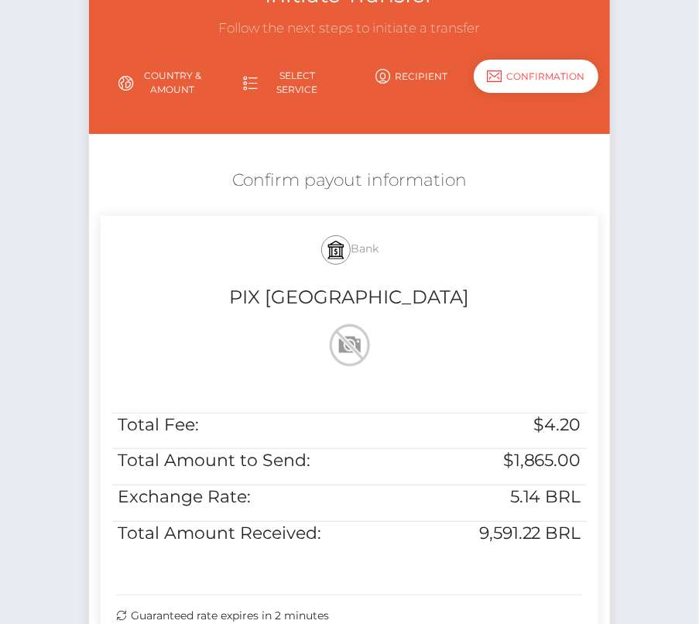
scroll to position [154, 0]
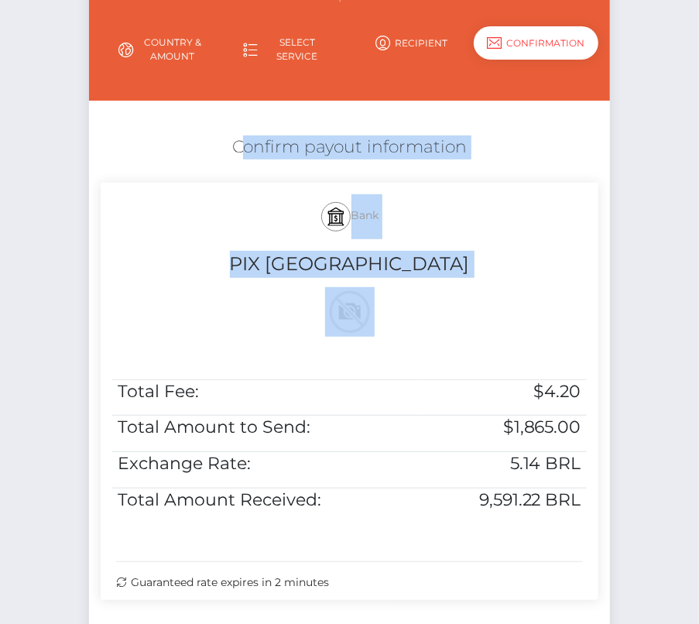
drag, startPoint x: 341, startPoint y: 226, endPoint x: 590, endPoint y: 504, distance: 372.7
click at [590, 504] on div "Confirm payout information Bank PIX [GEOGRAPHIC_DATA] Total Fee: $4.20 Total Am…" at bounding box center [349, 372] width 521 height 488
copy div "Confirm payout information Bank PIX [GEOGRAPHIC_DATA]"
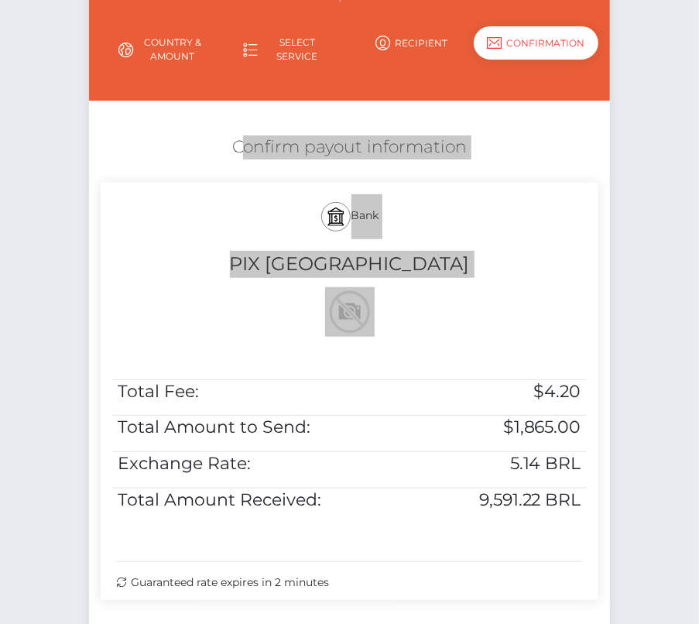
scroll to position [306, 0]
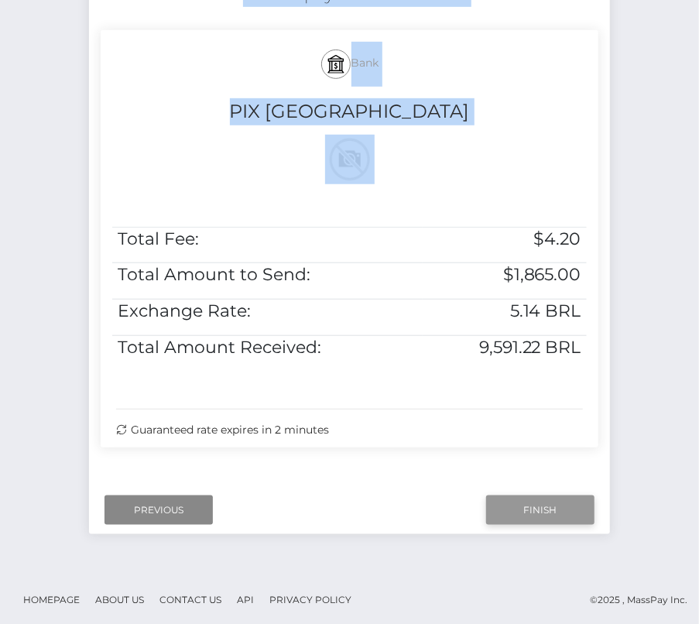
click at [520, 507] on input "Finish" at bounding box center [540, 509] width 108 height 29
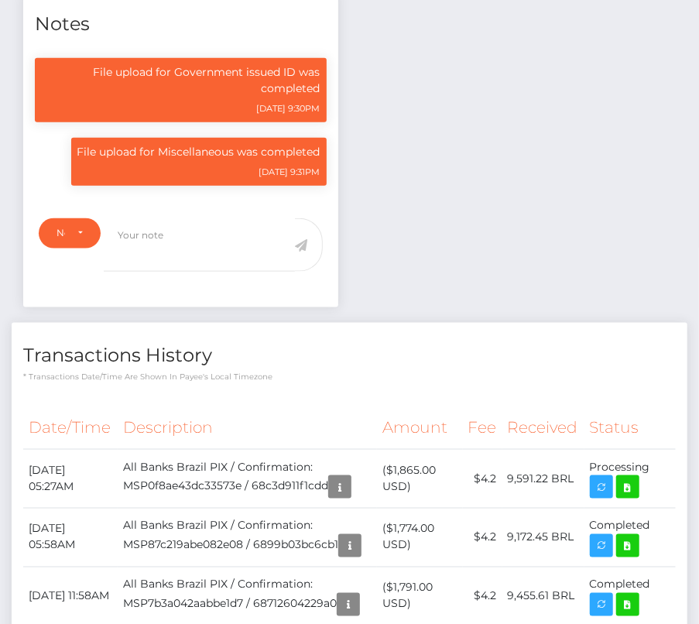
scroll to position [566, 0]
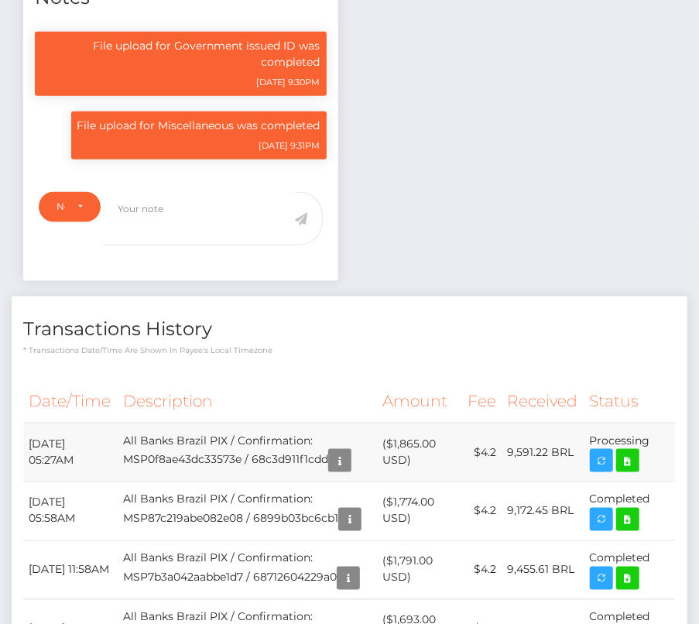
drag, startPoint x: 26, startPoint y: 434, endPoint x: 654, endPoint y: 431, distance: 627.6
click at [654, 431] on tr "[DATE] 05:27AM All Banks Brazil PIX / Confirmation: MSP0f8ae43dc33573e / 68c3d9…" at bounding box center [349, 452] width 652 height 59
copy tr "[DATE] 05:27AM All Banks Brazil PIX / Confirmation: MSP0f8ae43dc33573e / 68c3d9…"
click at [630, 456] on icon at bounding box center [627, 460] width 19 height 19
click at [0, 0] on div "[PERSON_NAME] - ID: Star-84303 CLOSED ACTIVE E-mail" at bounding box center [349, 389] width 699 height 1746
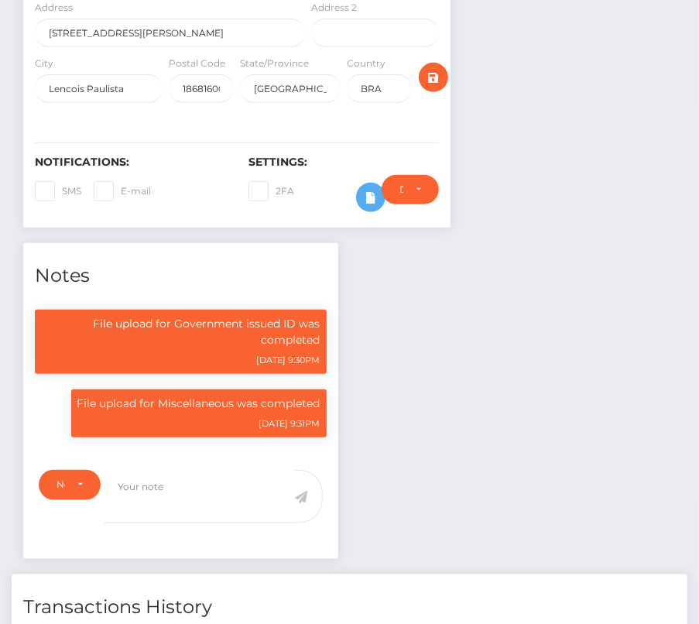
scroll to position [0, 0]
